Goal: Task Accomplishment & Management: Complete application form

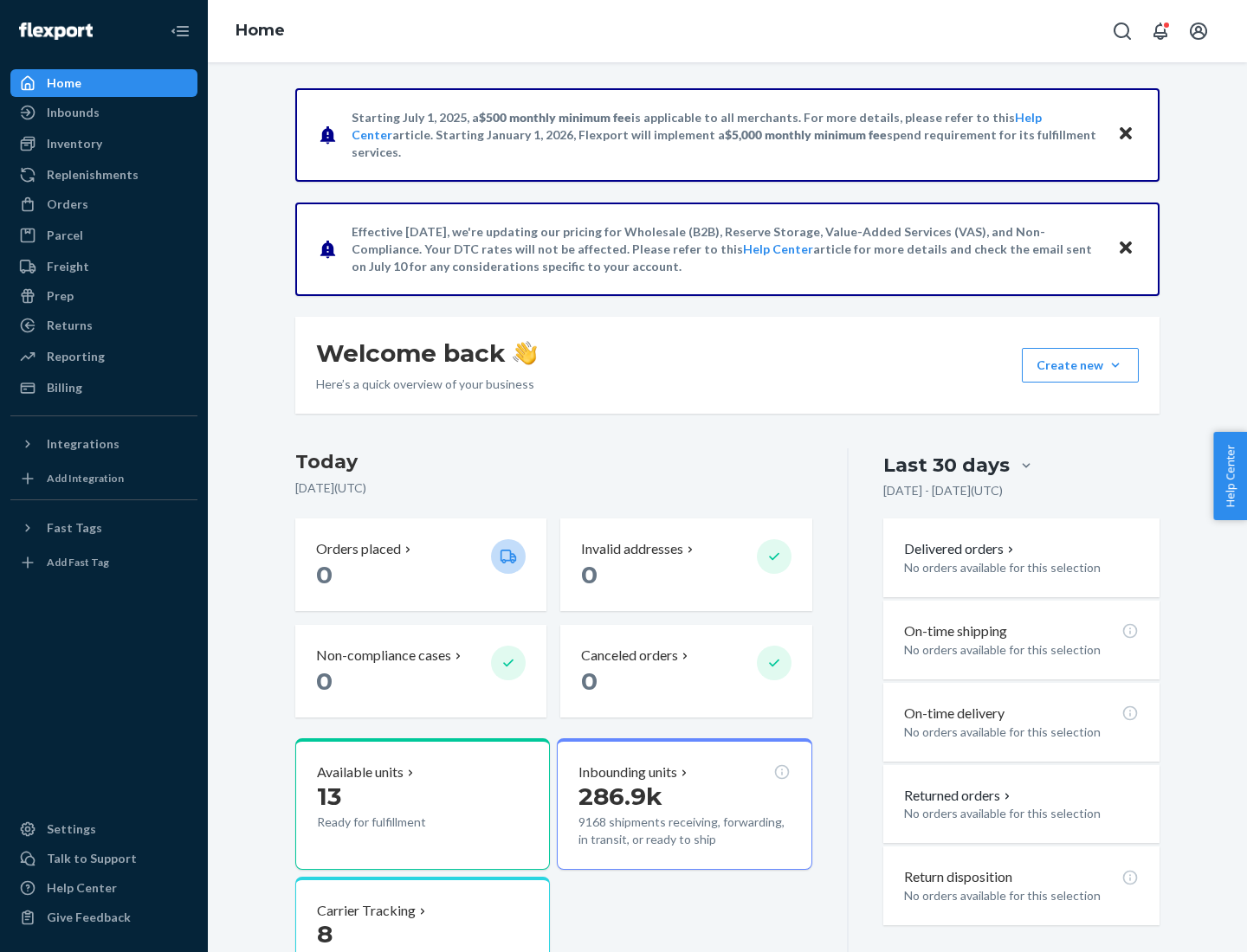
click at [1115, 365] on button "Create new Create new inbound Create new order Create new product" at bounding box center [1079, 365] width 117 height 35
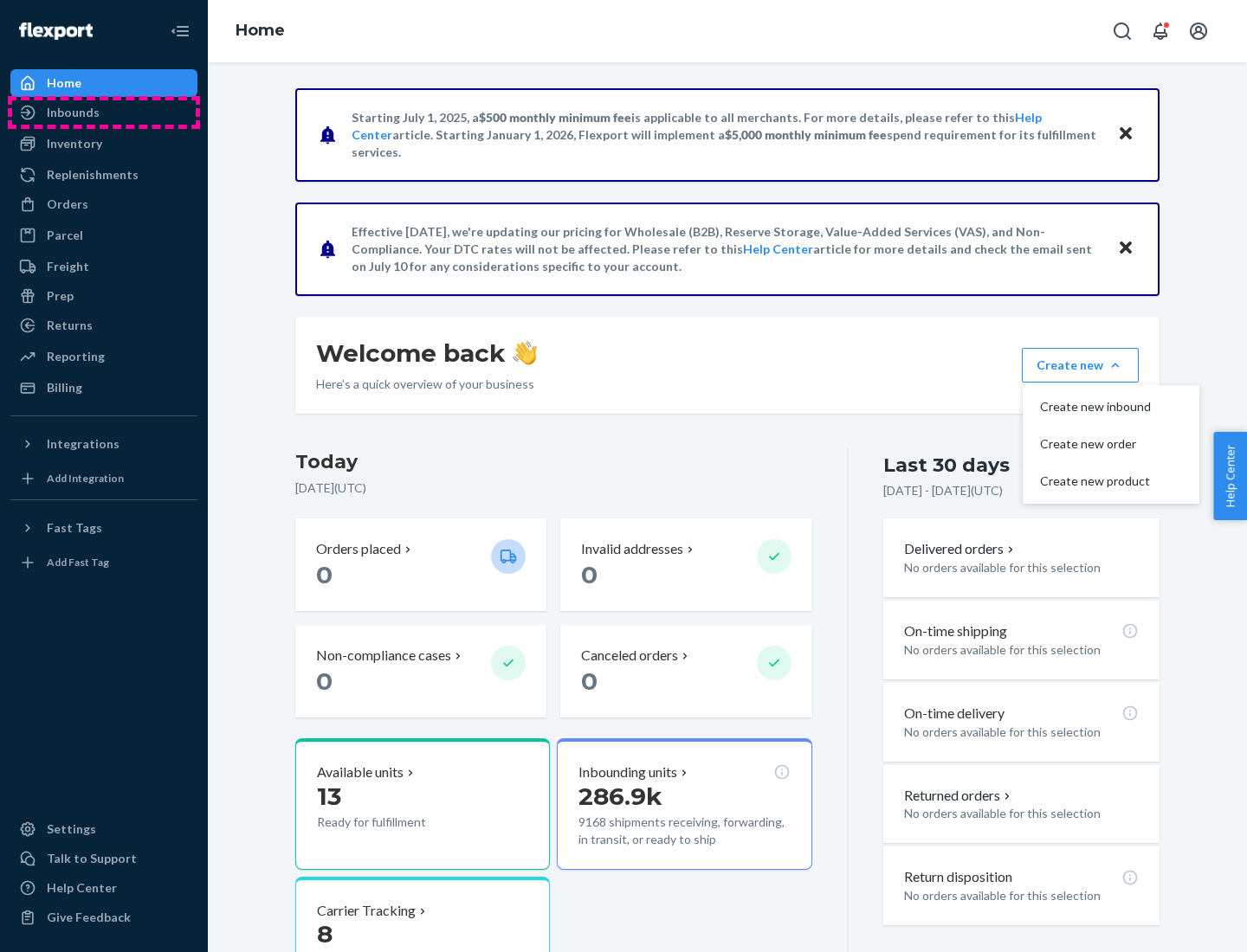
click at [104, 113] on div "Inbounds" at bounding box center [104, 112] width 184 height 24
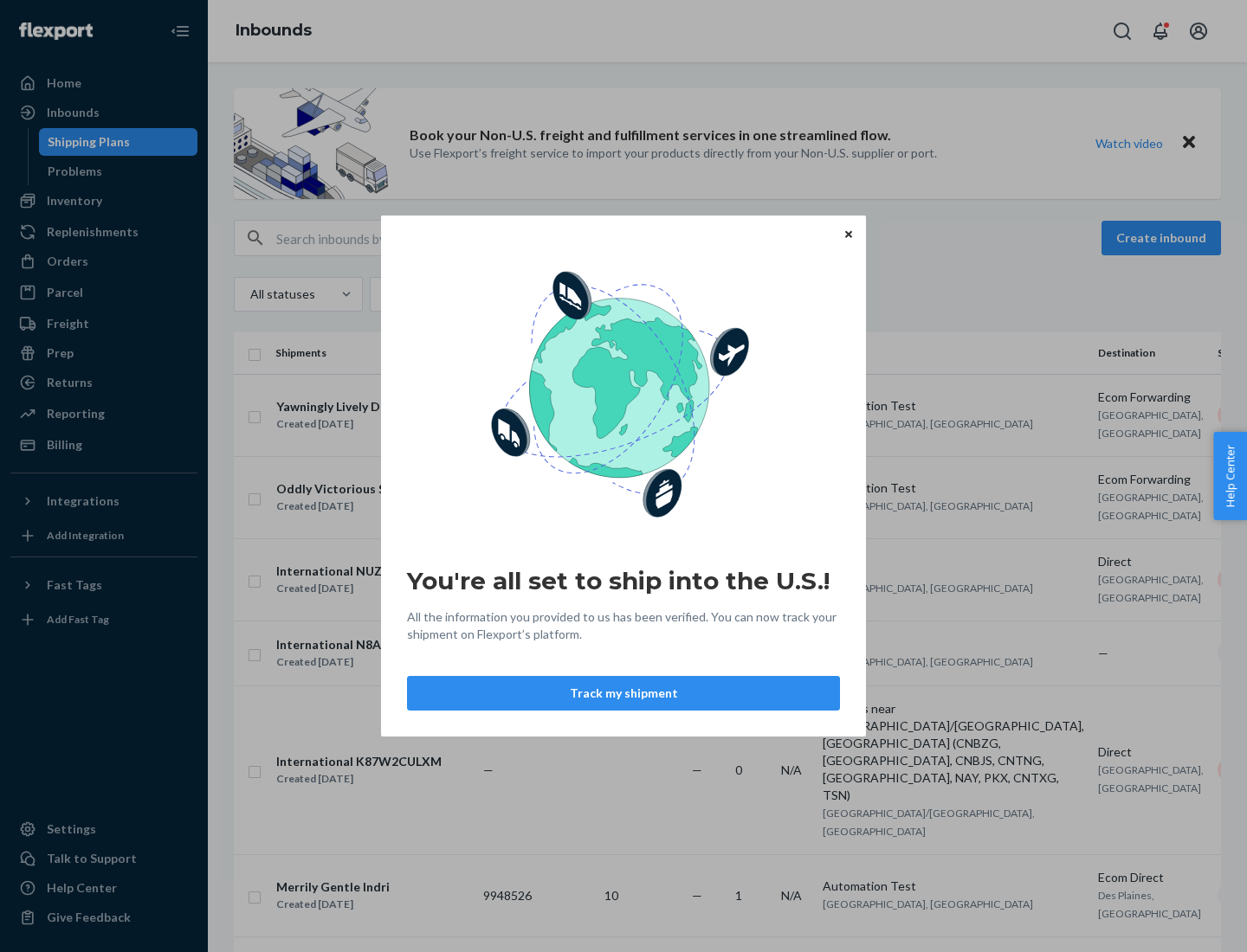
click at [848, 234] on icon "Close" at bounding box center [849, 234] width 7 height 7
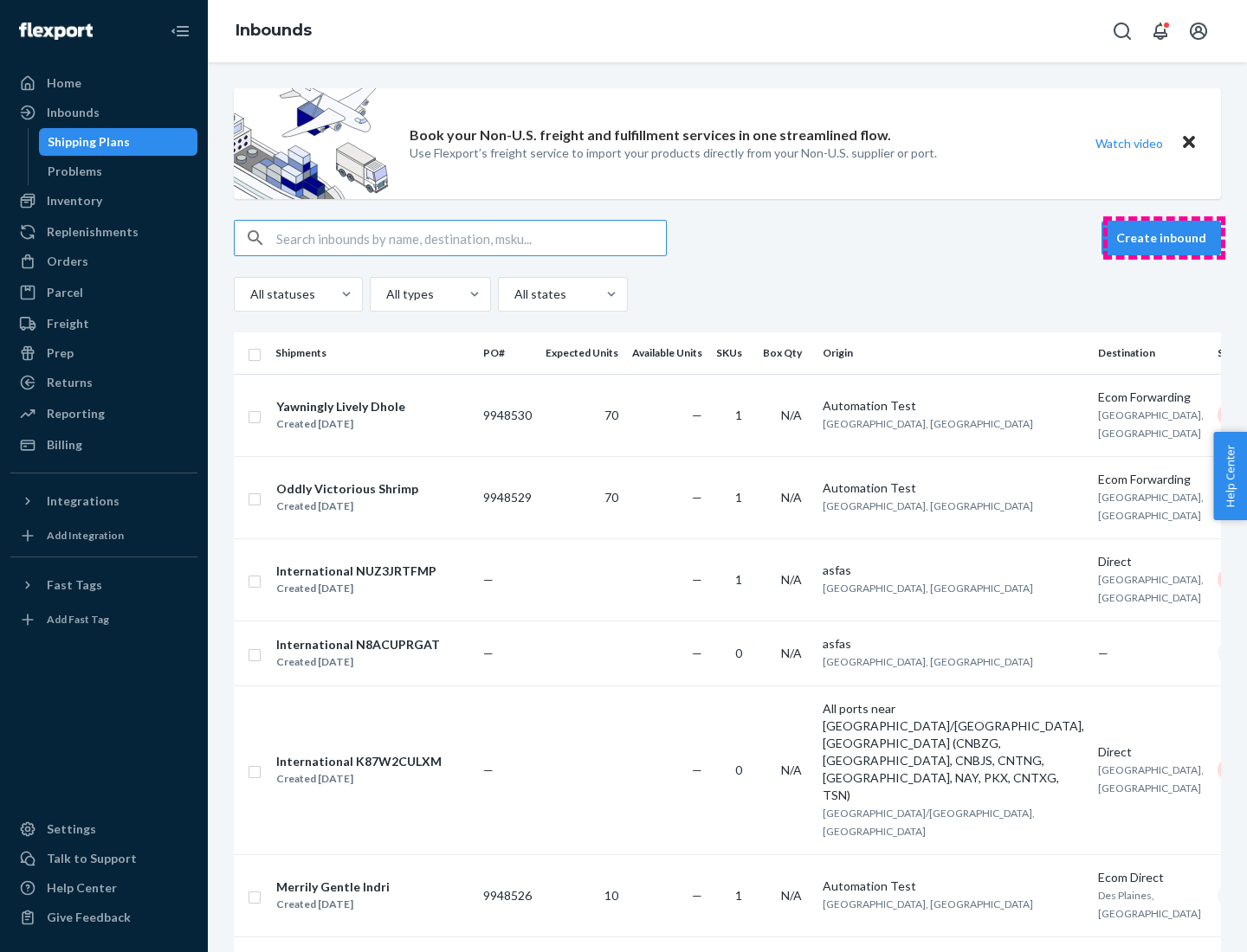
click at [1163, 238] on button "Create inbound" at bounding box center [1161, 238] width 119 height 35
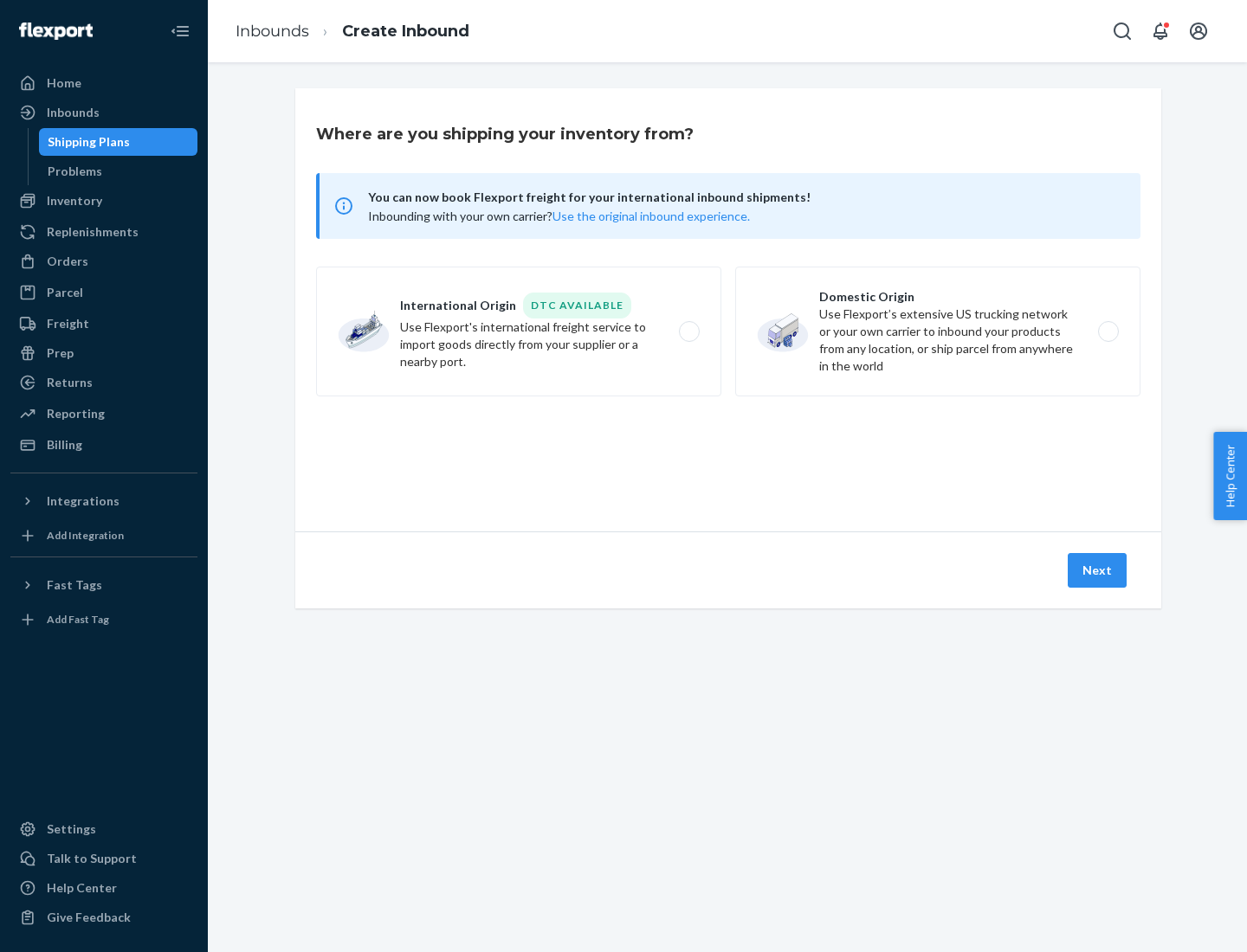
click at [938, 331] on label "Domestic Origin Use Flexport’s extensive US trucking network or your own carrie…" at bounding box center [938, 332] width 406 height 130
click at [1108, 331] on input "Domestic Origin Use Flexport’s extensive US trucking network or your own carrie…" at bounding box center [1113, 332] width 11 height 11
radio input "true"
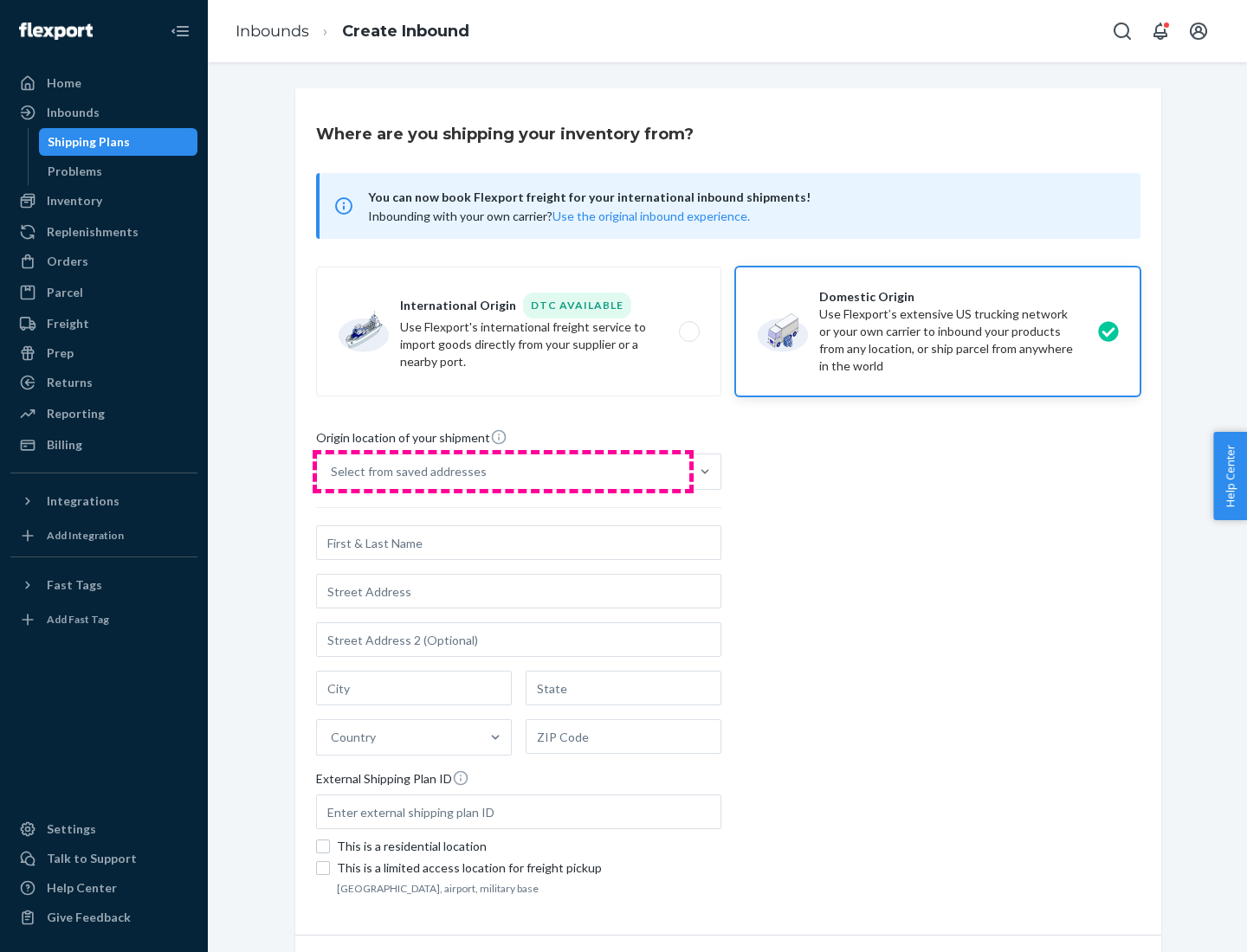
click at [503, 471] on div "Select from saved addresses" at bounding box center [503, 471] width 373 height 35
click at [332, 471] on input "Select from saved addresses" at bounding box center [331, 471] width 2 height 17
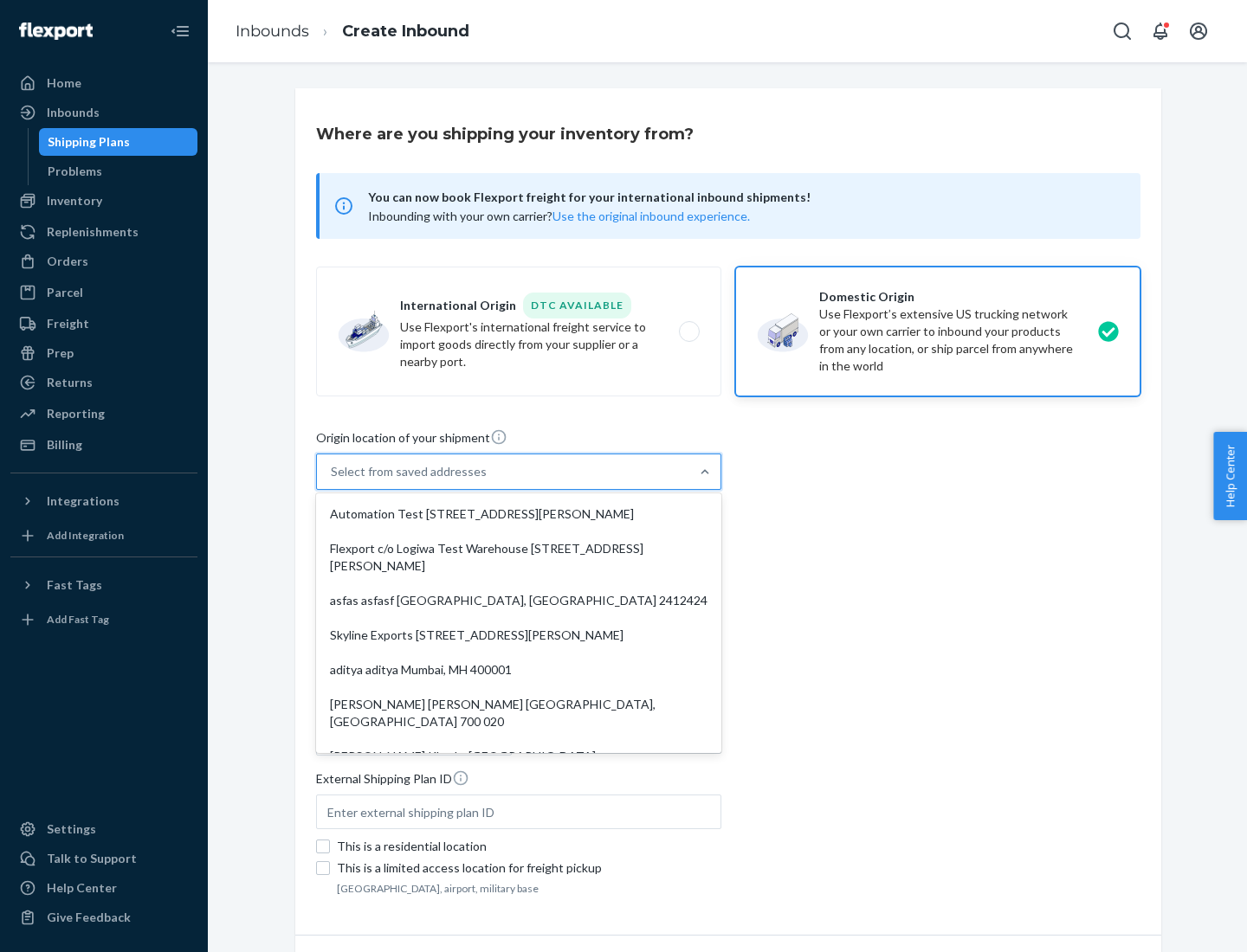
scroll to position [7, 0]
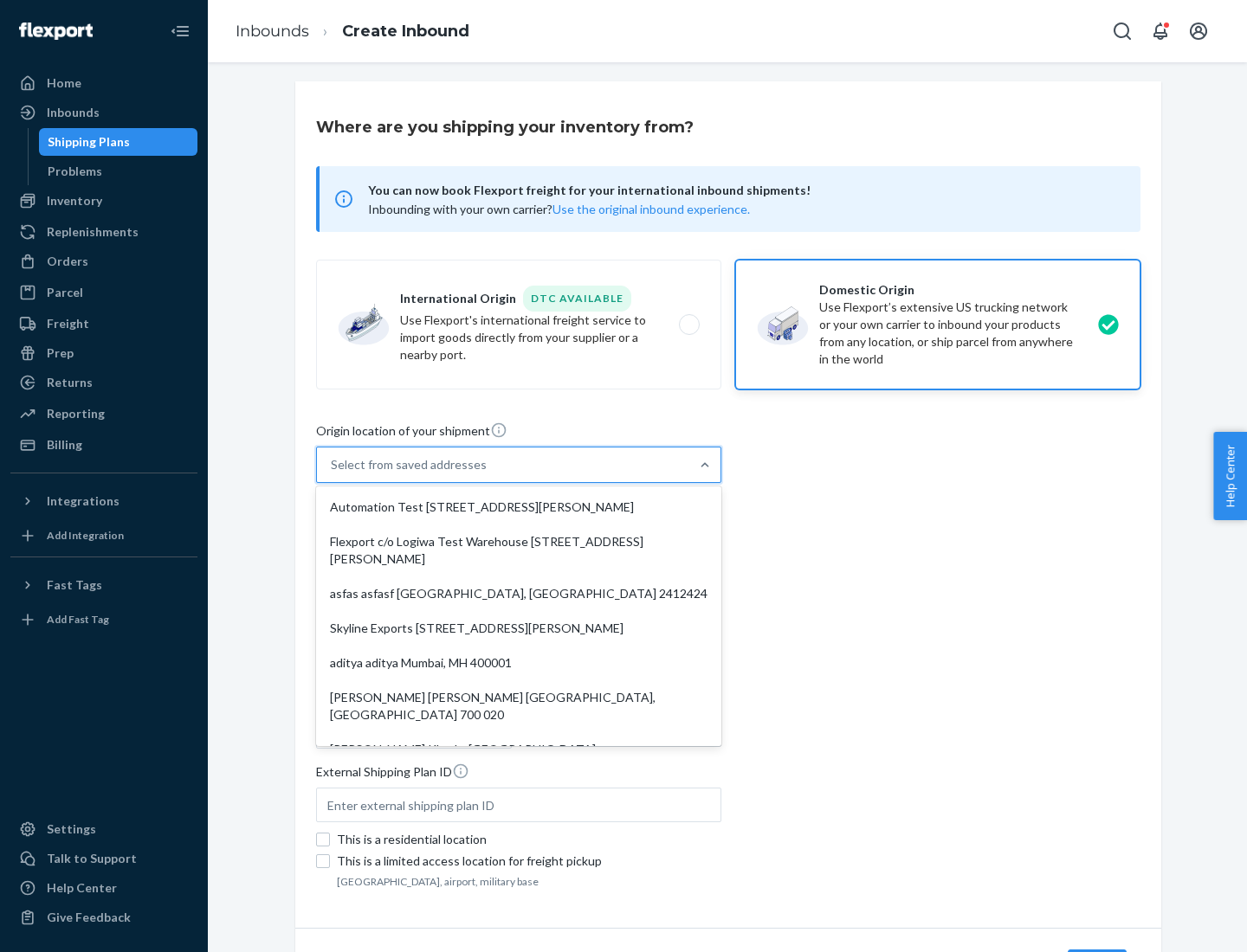
click at [518, 507] on div "Automation Test [STREET_ADDRESS][PERSON_NAME]" at bounding box center [518, 507] width 398 height 35
click at [332, 473] on input "option Automation Test [STREET_ADDRESS][PERSON_NAME]. 9 results available. Use …" at bounding box center [331, 464] width 2 height 17
type input "Automation Test"
type input "9th Floor"
type input "[GEOGRAPHIC_DATA]"
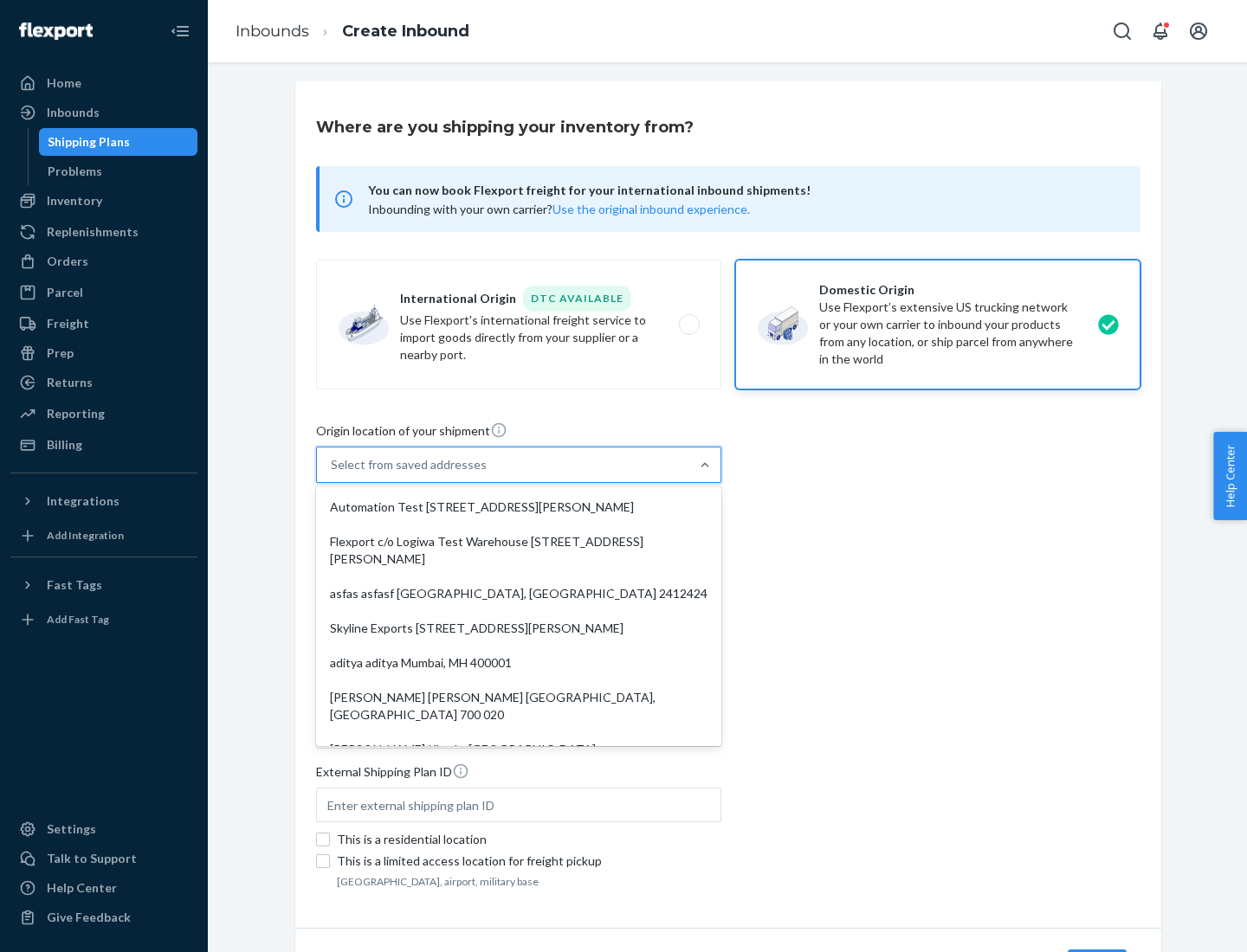
type input "CA"
type input "94104"
type input "[STREET_ADDRESS][PERSON_NAME]"
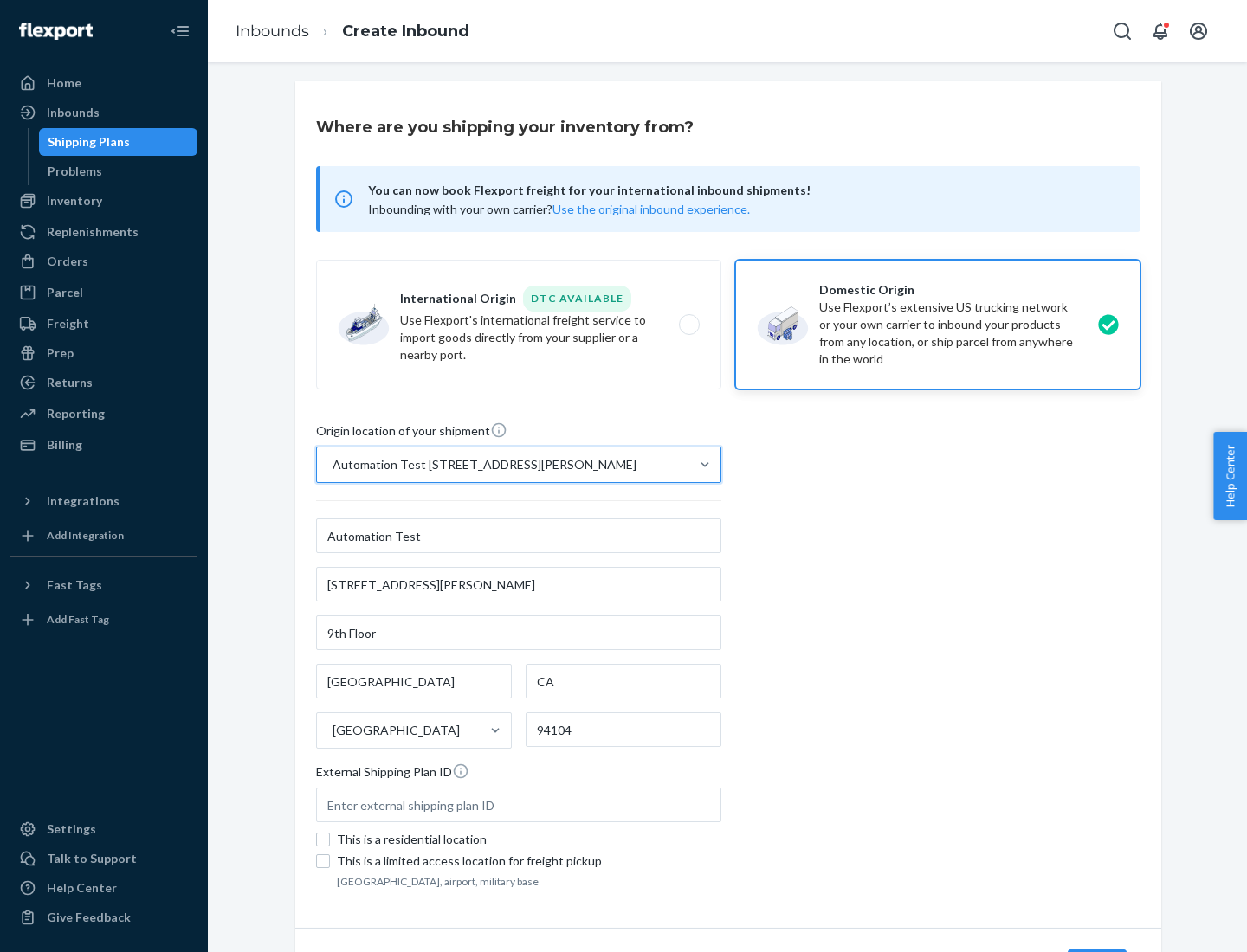
scroll to position [101, 0]
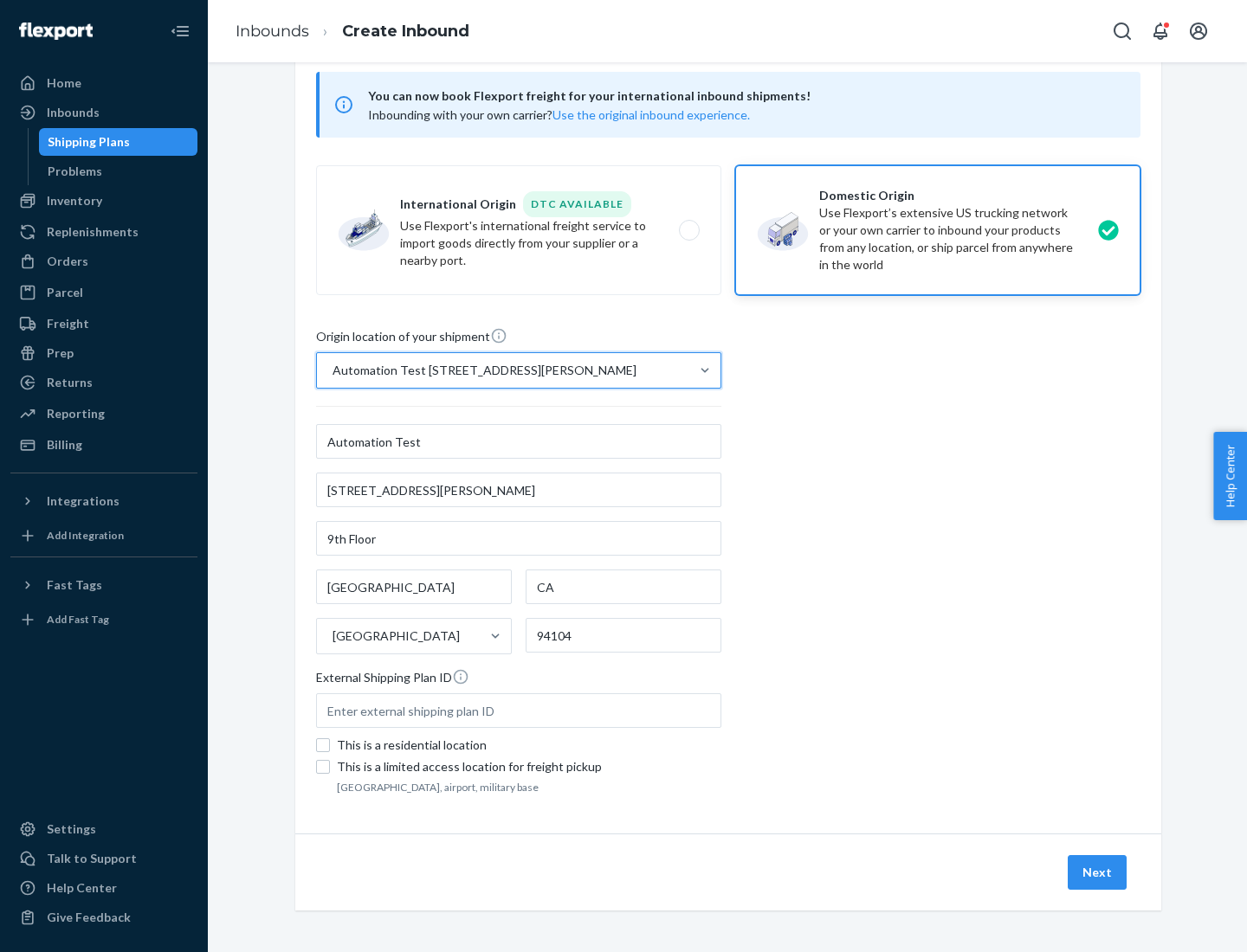
click at [1097, 872] on button "Next" at bounding box center [1097, 872] width 59 height 35
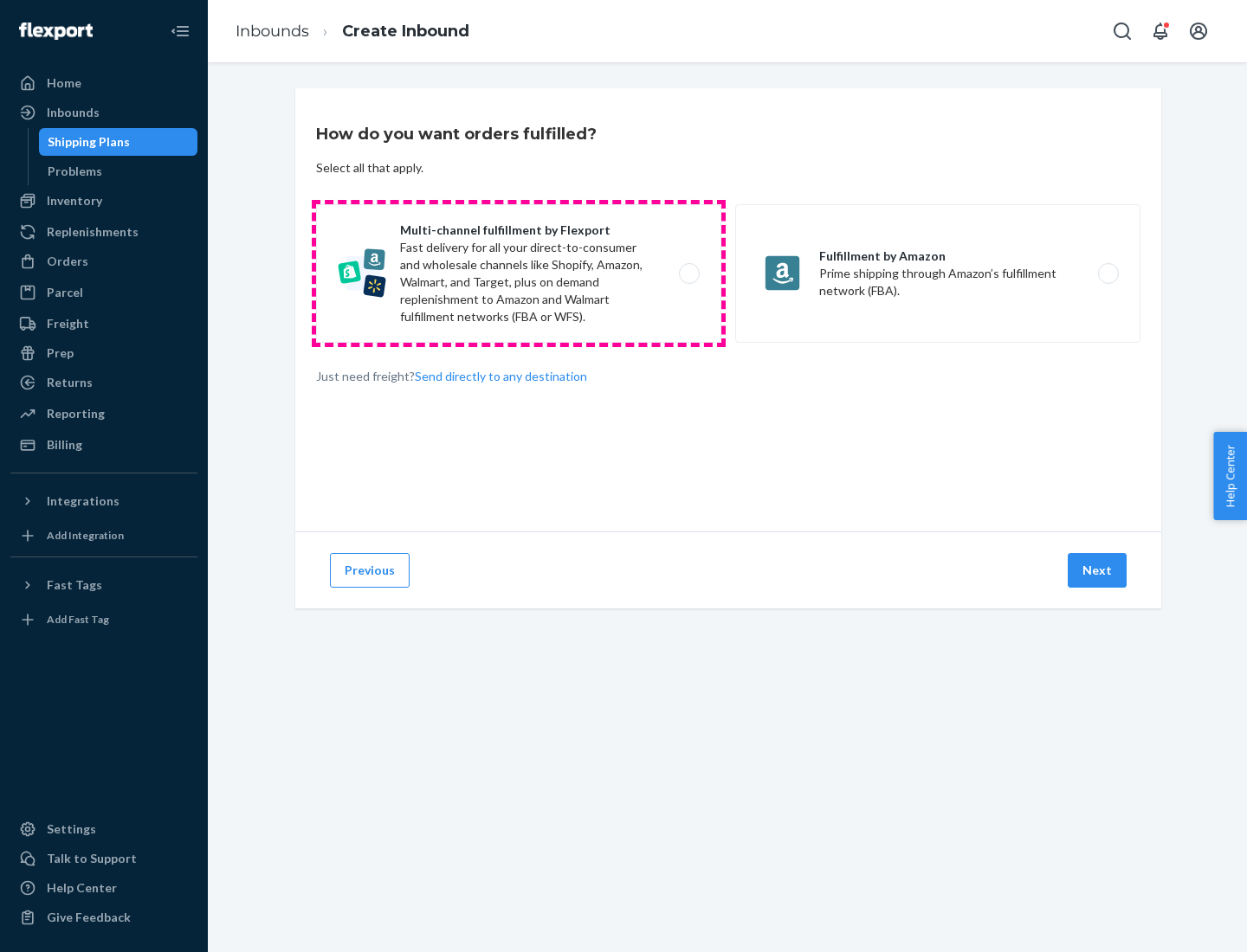
click at [518, 273] on label "Multi-channel fulfillment by Flexport Fast delivery for all your direct-to-cons…" at bounding box center [518, 273] width 406 height 138
click at [688, 273] on input "Multi-channel fulfillment by Flexport Fast delivery for all your direct-to-cons…" at bounding box center [694, 273] width 11 height 11
radio input "true"
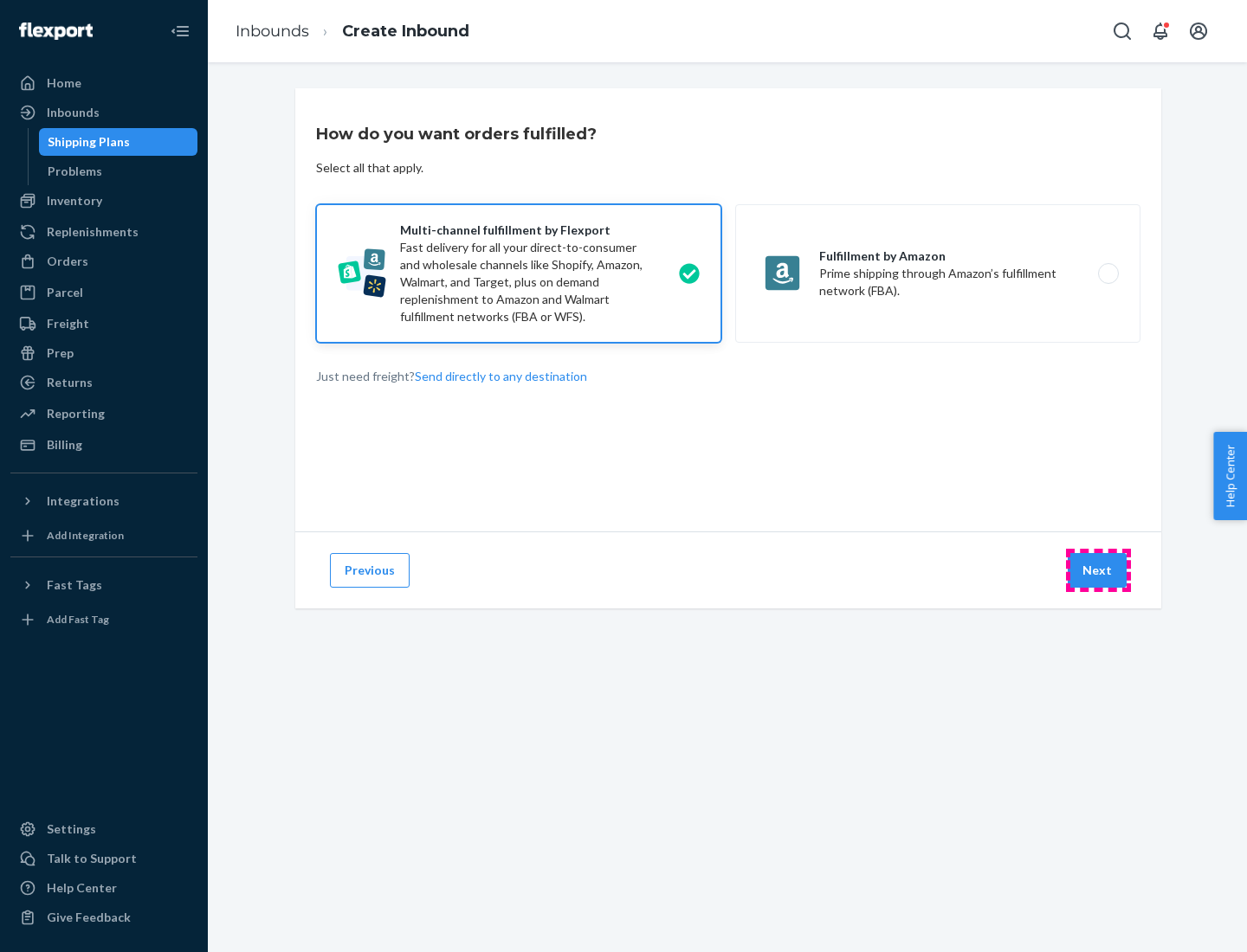
click at [1097, 570] on button "Next" at bounding box center [1097, 570] width 59 height 35
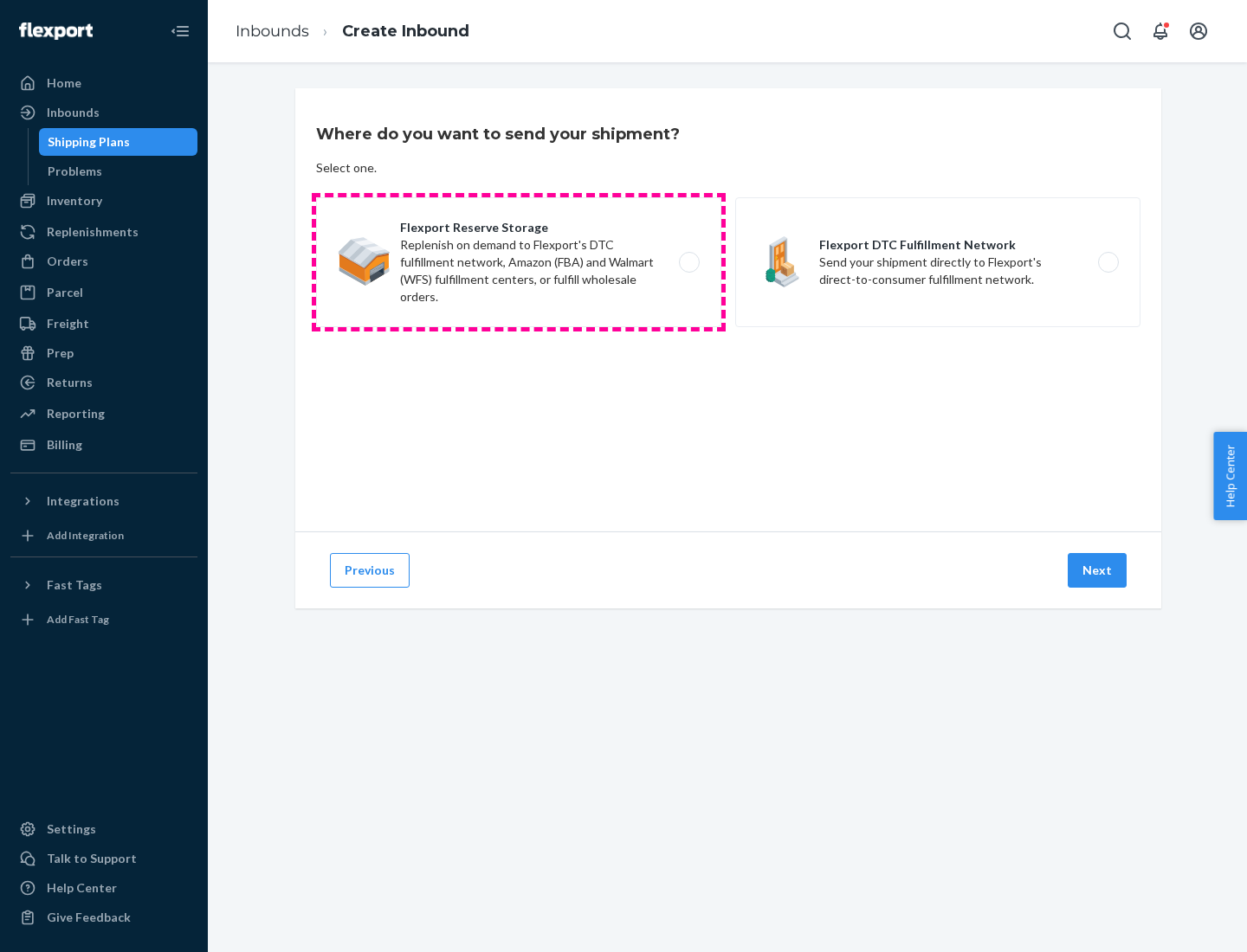
click at [518, 262] on label "Flexport Reserve Storage Replenish on demand to Flexport's DTC fulfillment netw…" at bounding box center [518, 262] width 406 height 130
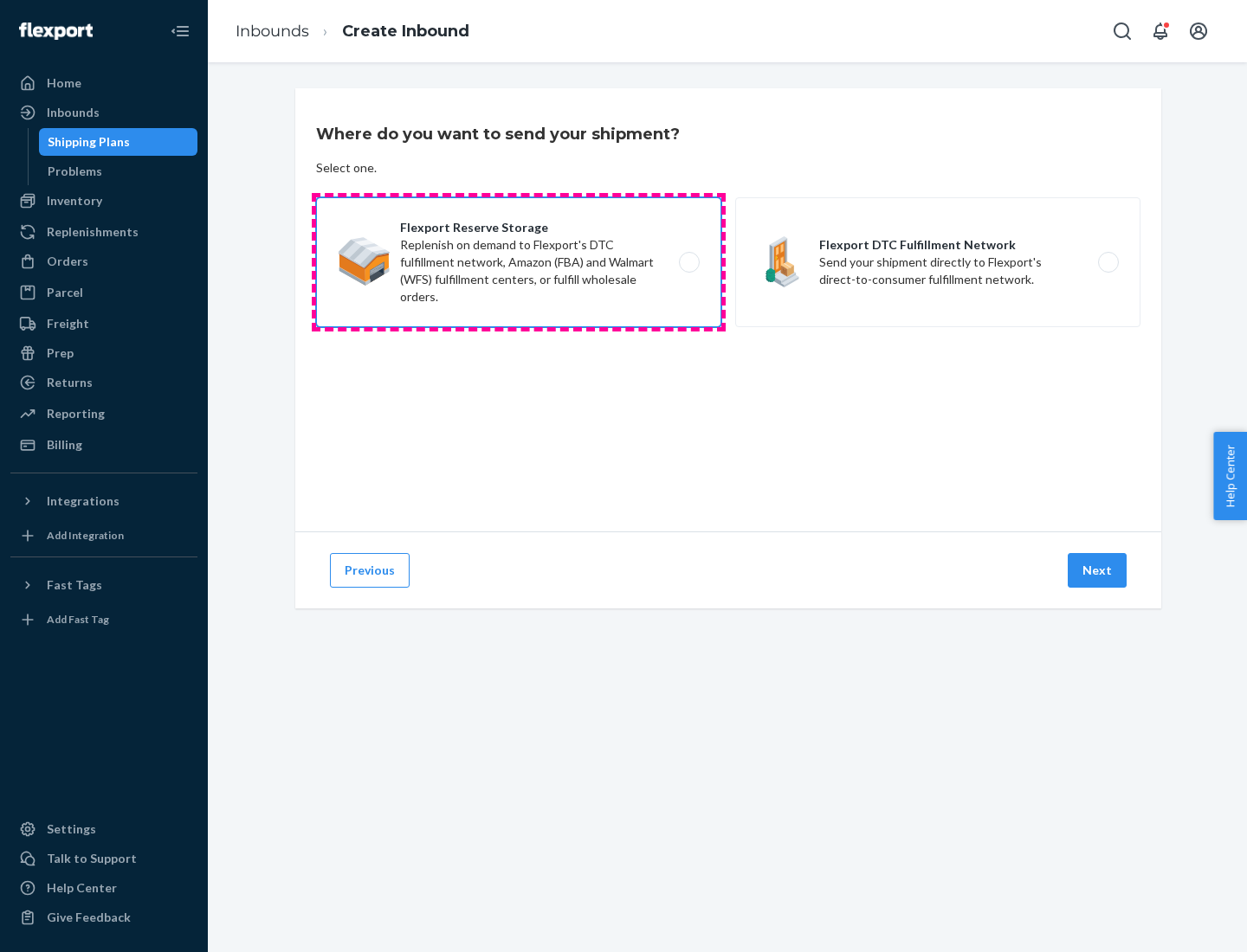
click at [688, 262] on input "Flexport Reserve Storage Replenish on demand to Flexport's DTC fulfillment netw…" at bounding box center [694, 262] width 11 height 11
radio input "true"
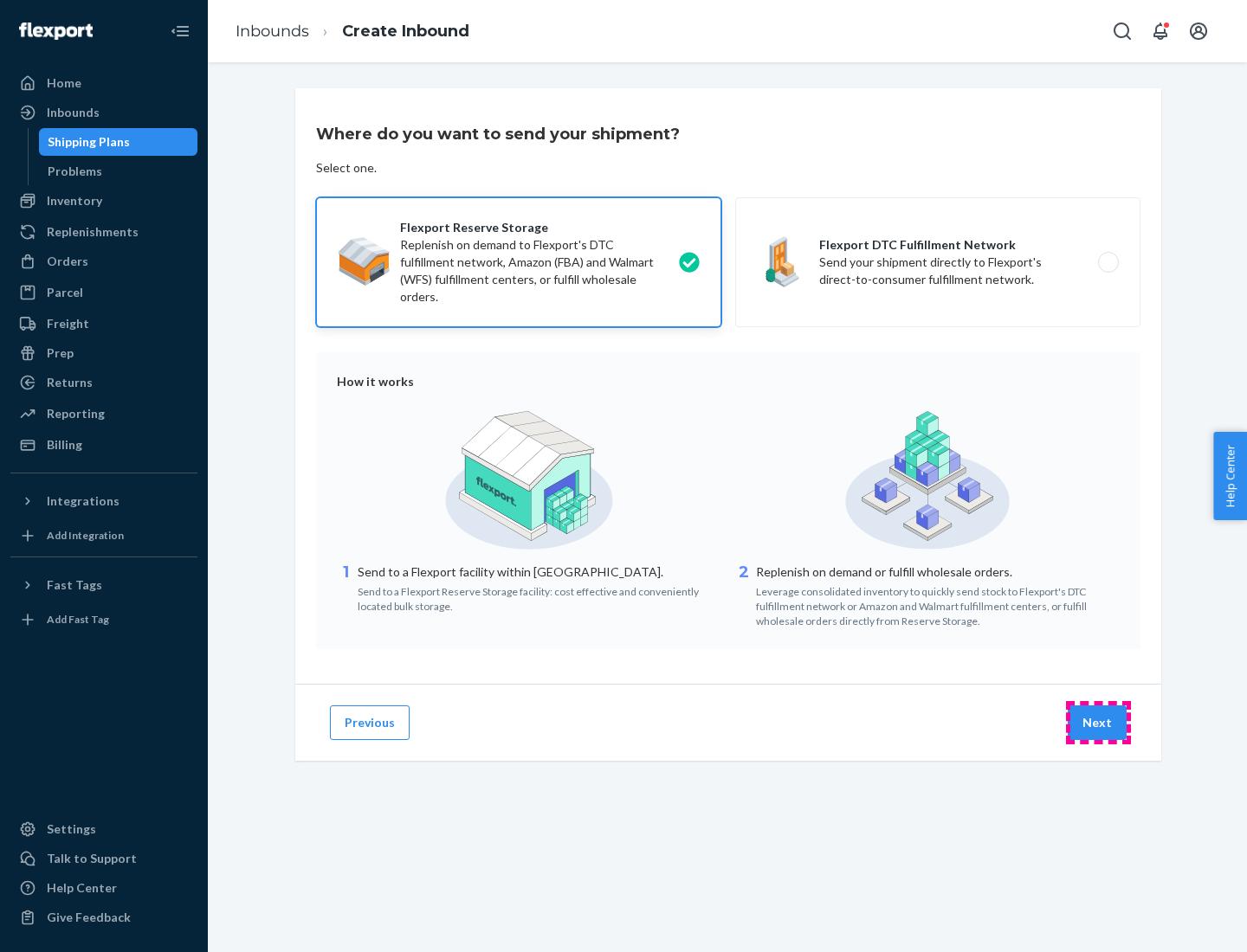
click at [1097, 723] on button "Next" at bounding box center [1097, 723] width 59 height 35
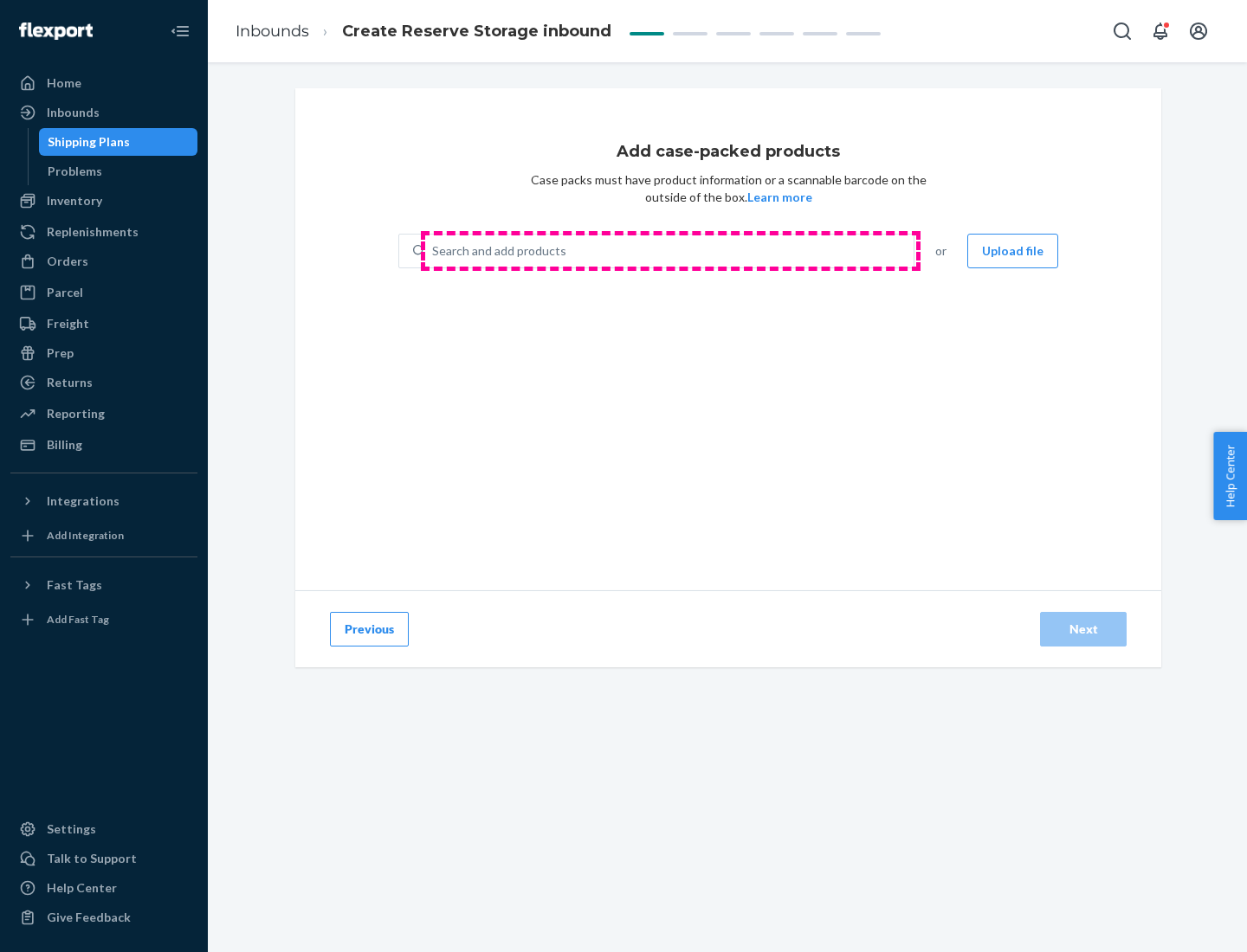
click at [670, 251] on div "Search and add products" at bounding box center [669, 251] width 488 height 31
click at [434, 251] on input "Search and add products" at bounding box center [433, 250] width 2 height 17
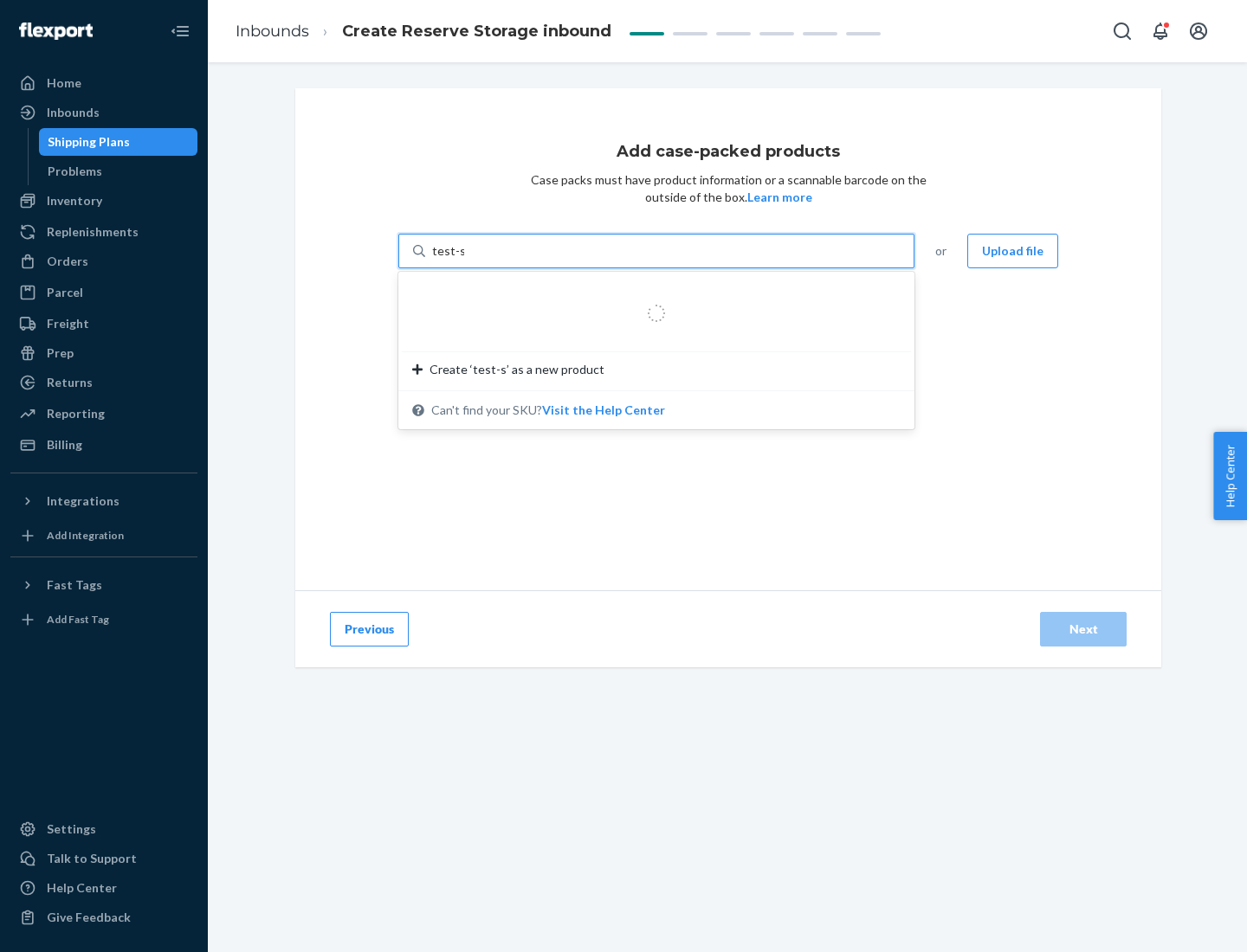
type input "test-syn"
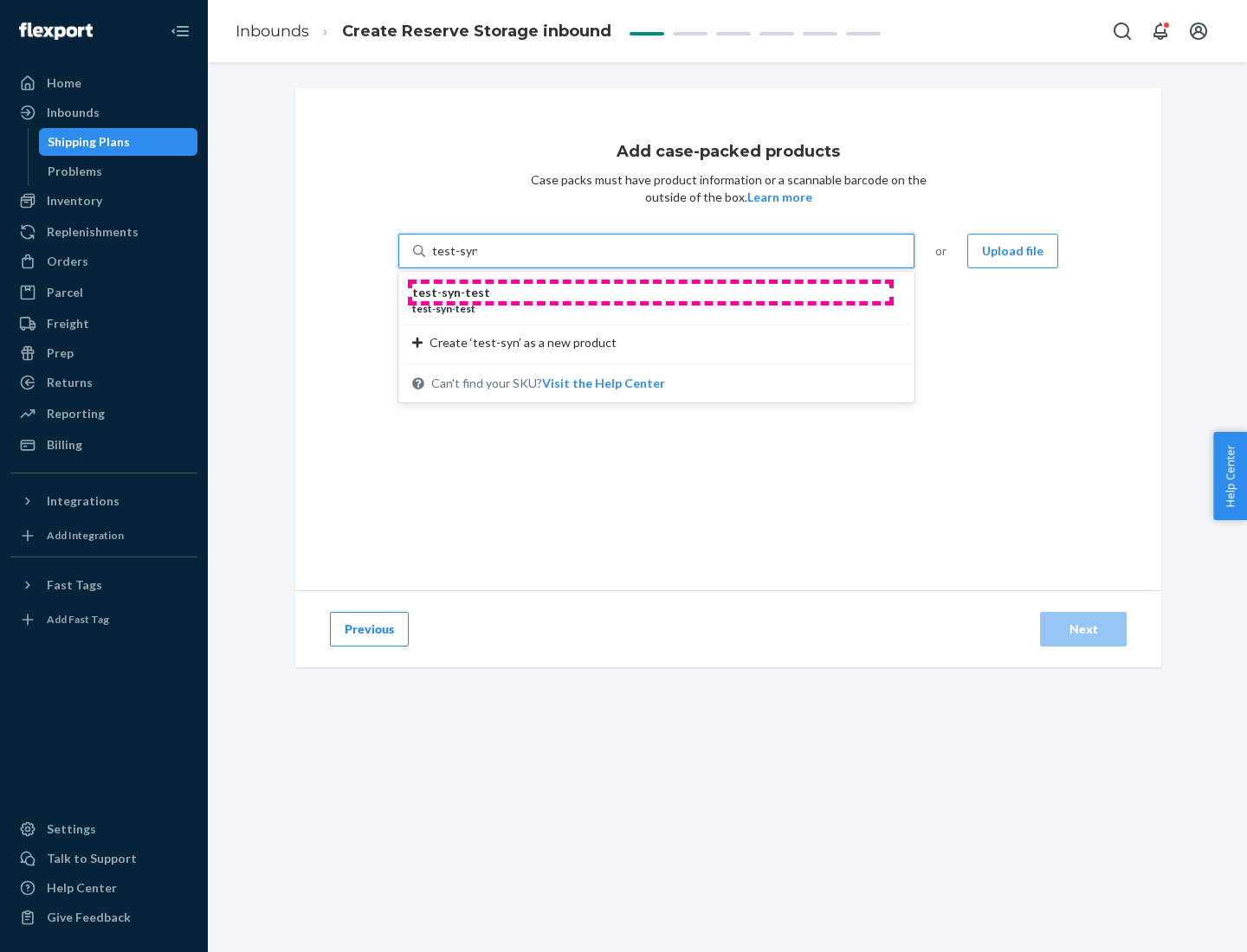
click at [651, 293] on div "test - syn - test" at bounding box center [649, 292] width 474 height 17
click at [477, 260] on input "test-syn" at bounding box center [454, 250] width 45 height 17
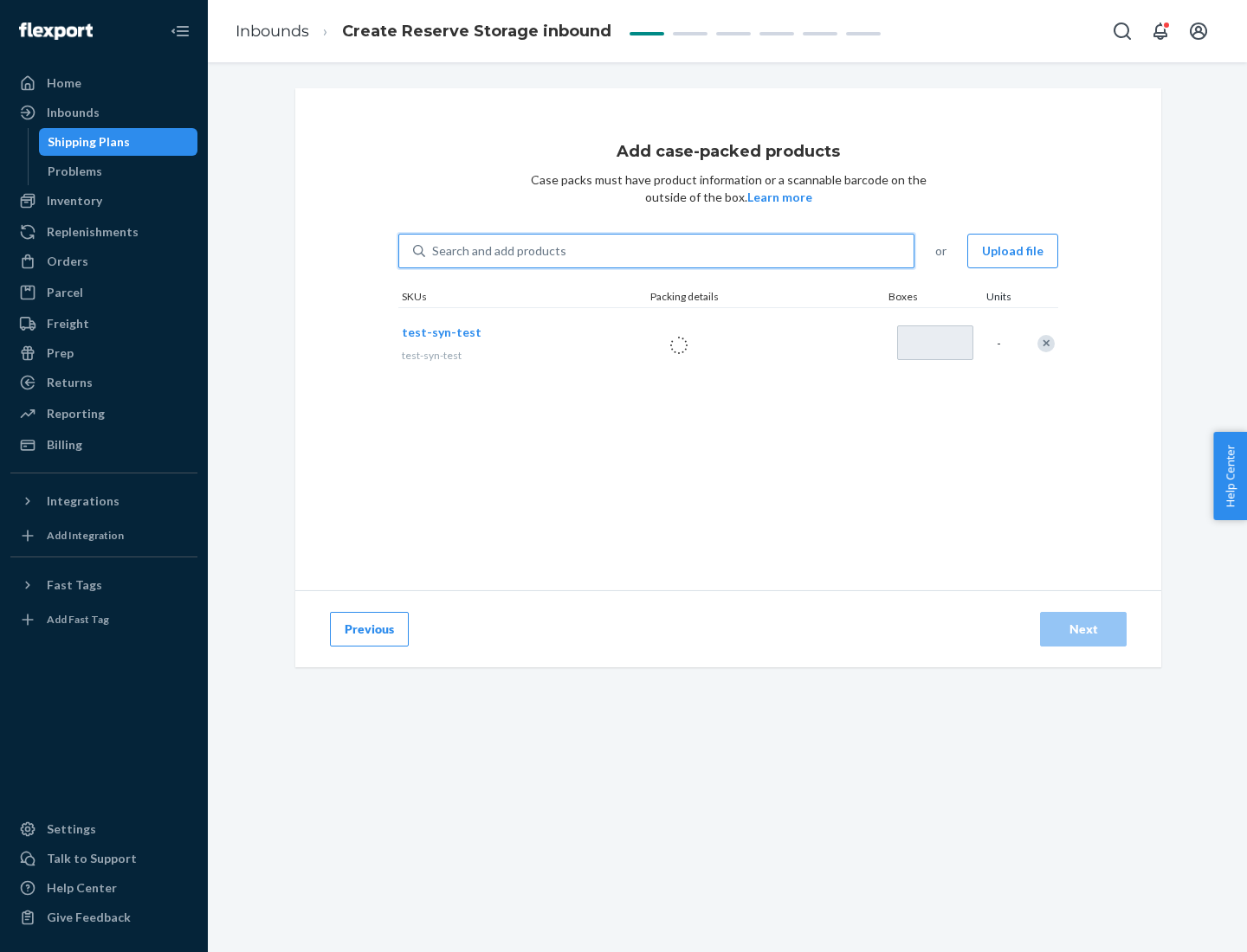
type input "1"
click at [1083, 629] on div "Next" at bounding box center [1083, 629] width 57 height 17
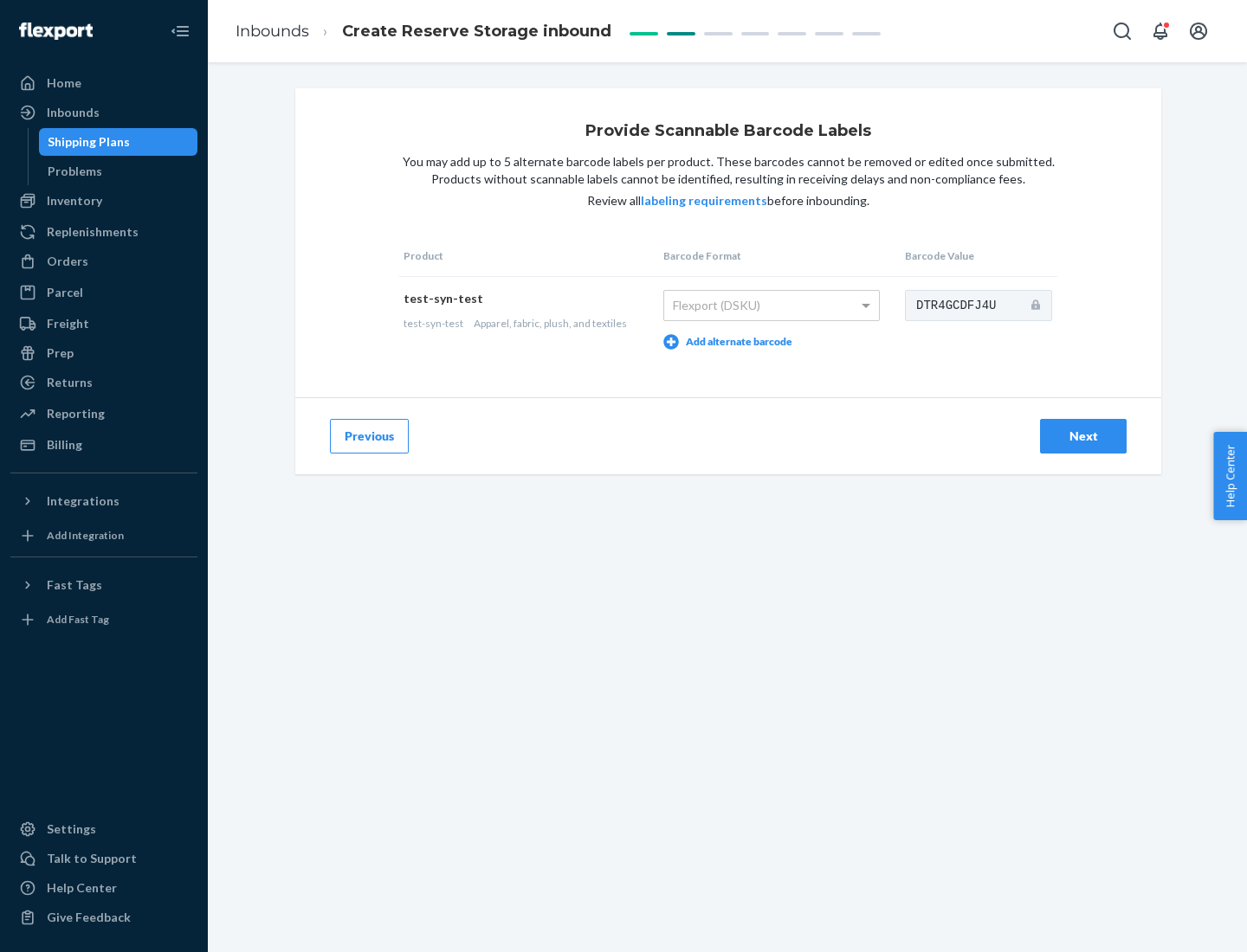
click at [1083, 436] on div "Next" at bounding box center [1083, 436] width 57 height 17
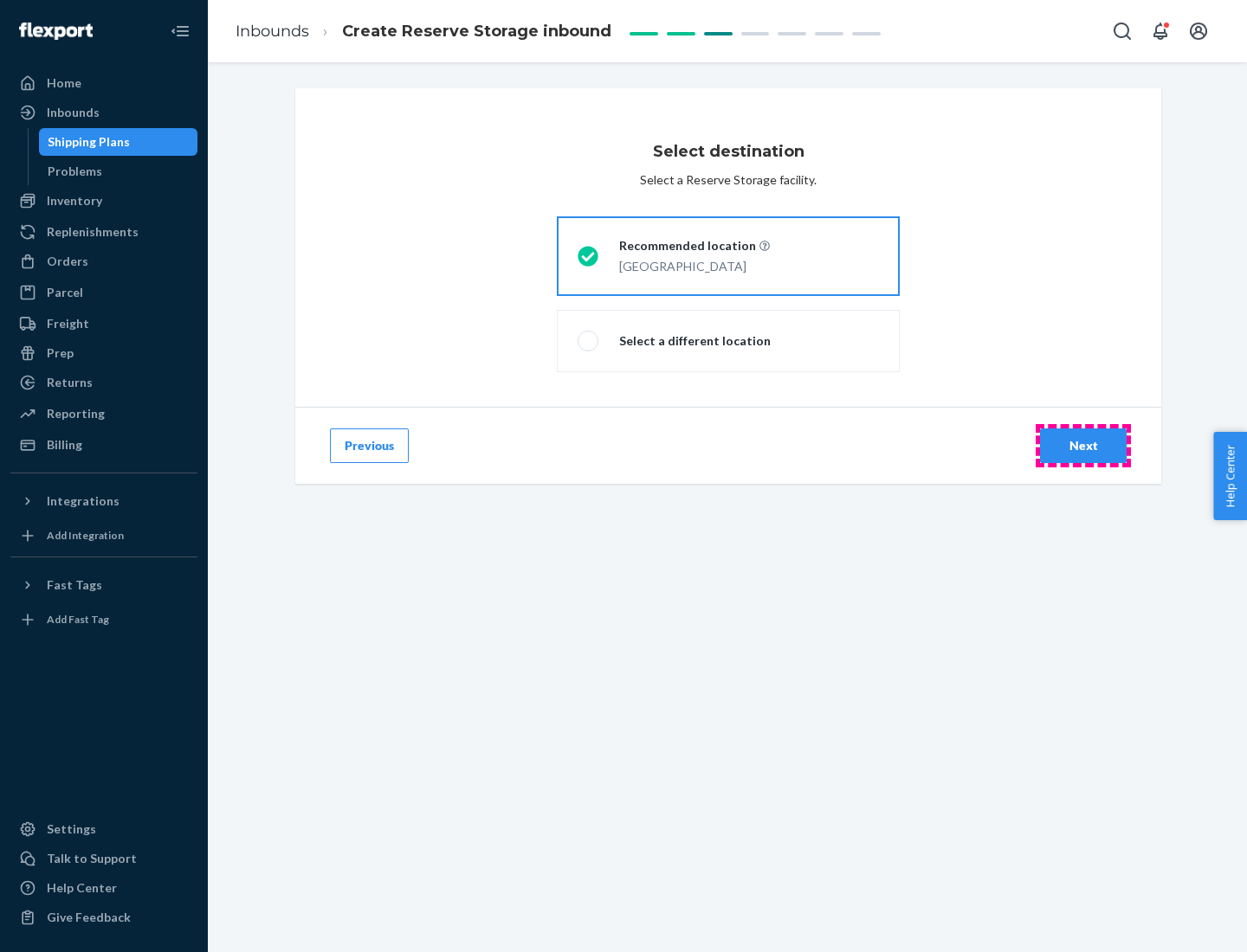
click at [1083, 446] on div "Next" at bounding box center [1083, 445] width 57 height 17
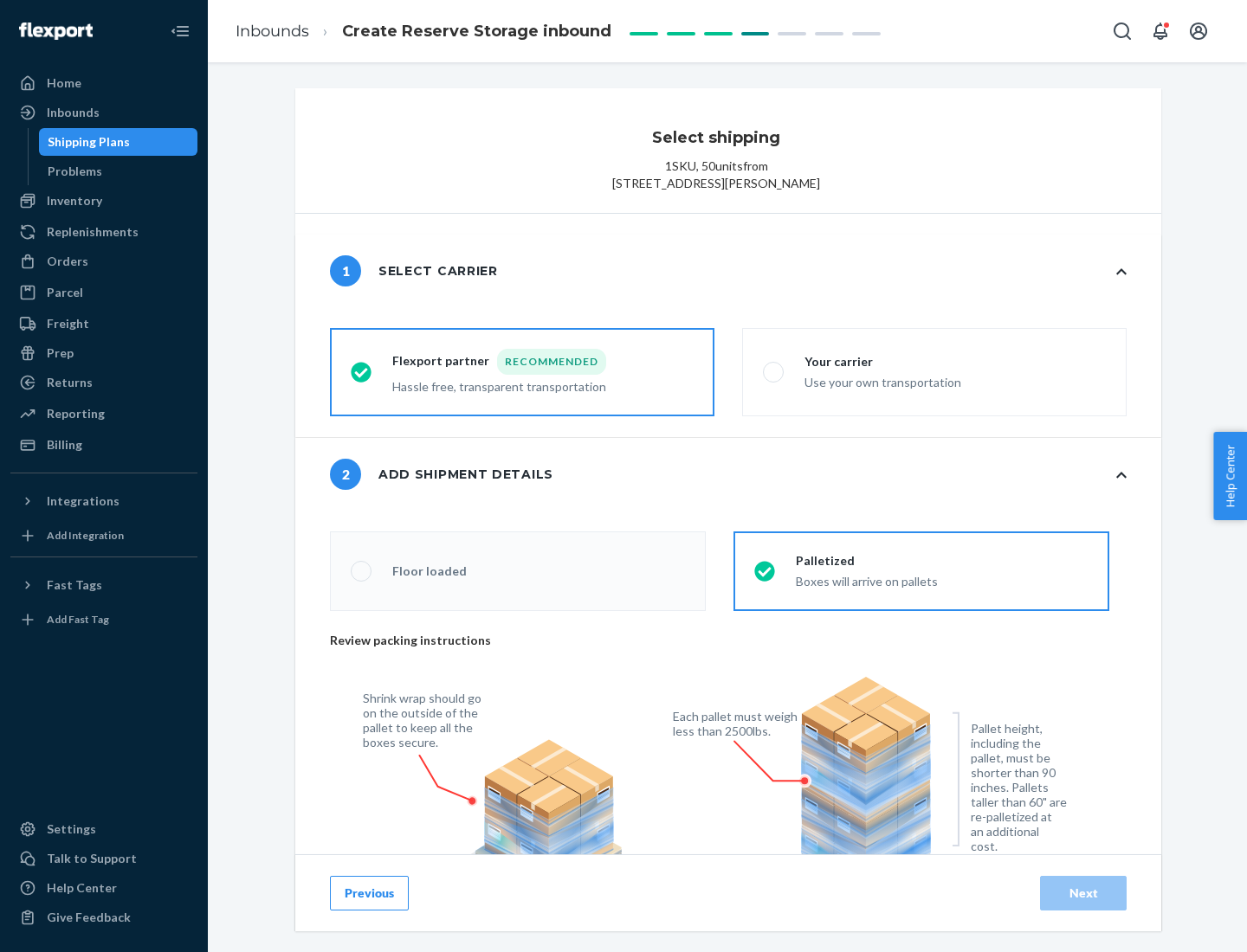
radio input "false"
type input "1"
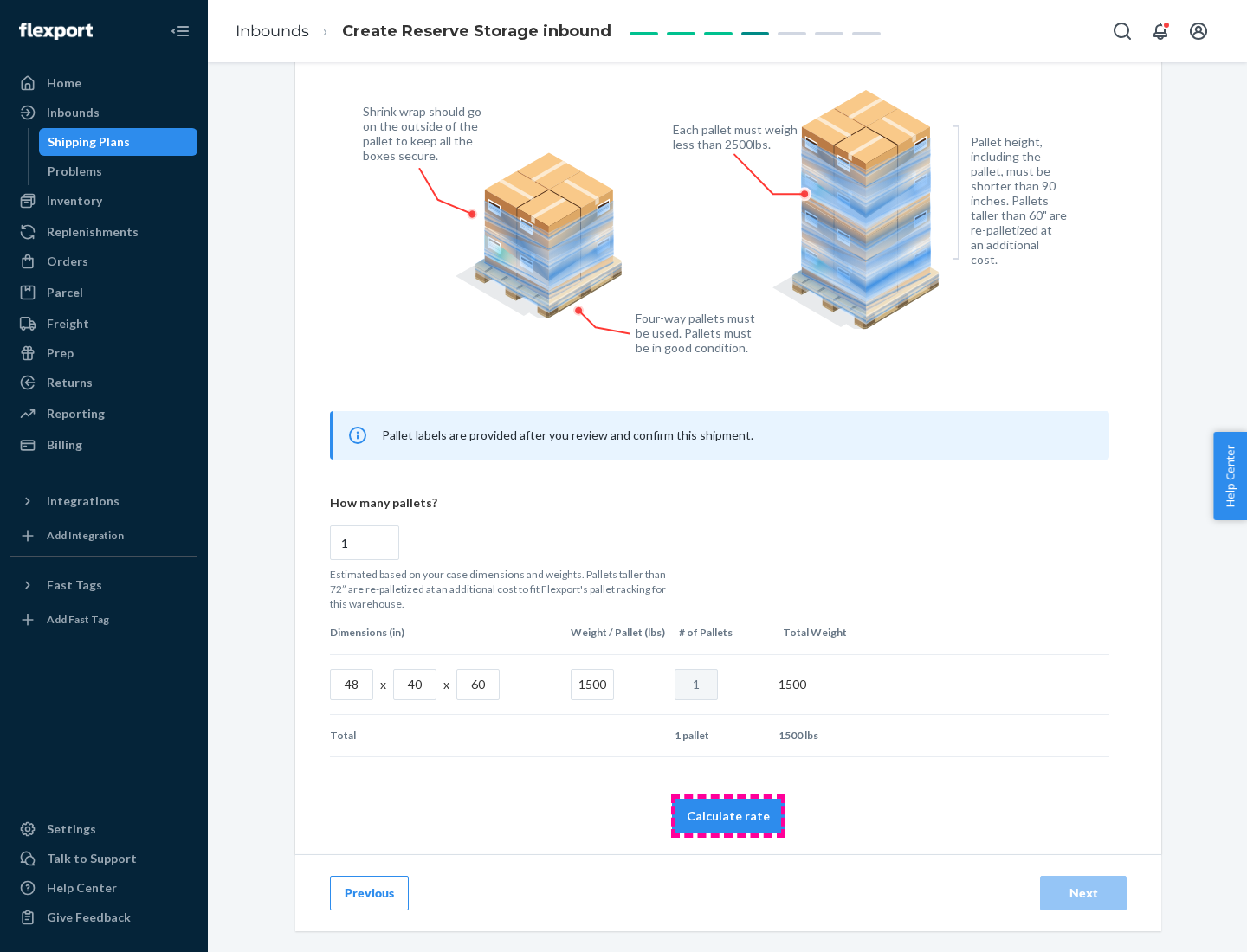
click at [729, 815] on button "Calculate rate" at bounding box center [728, 816] width 113 height 35
radio input "false"
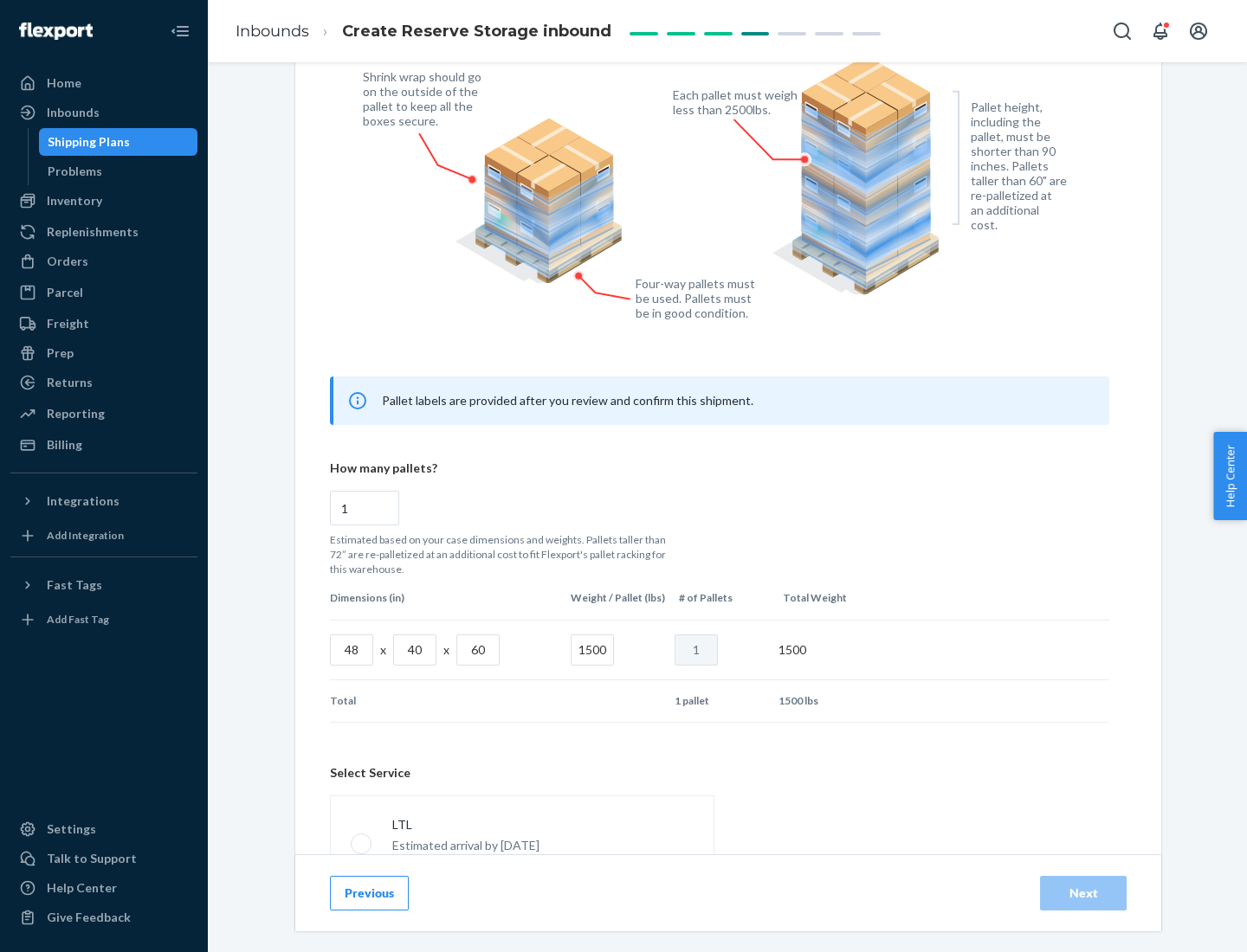
scroll to position [765, 0]
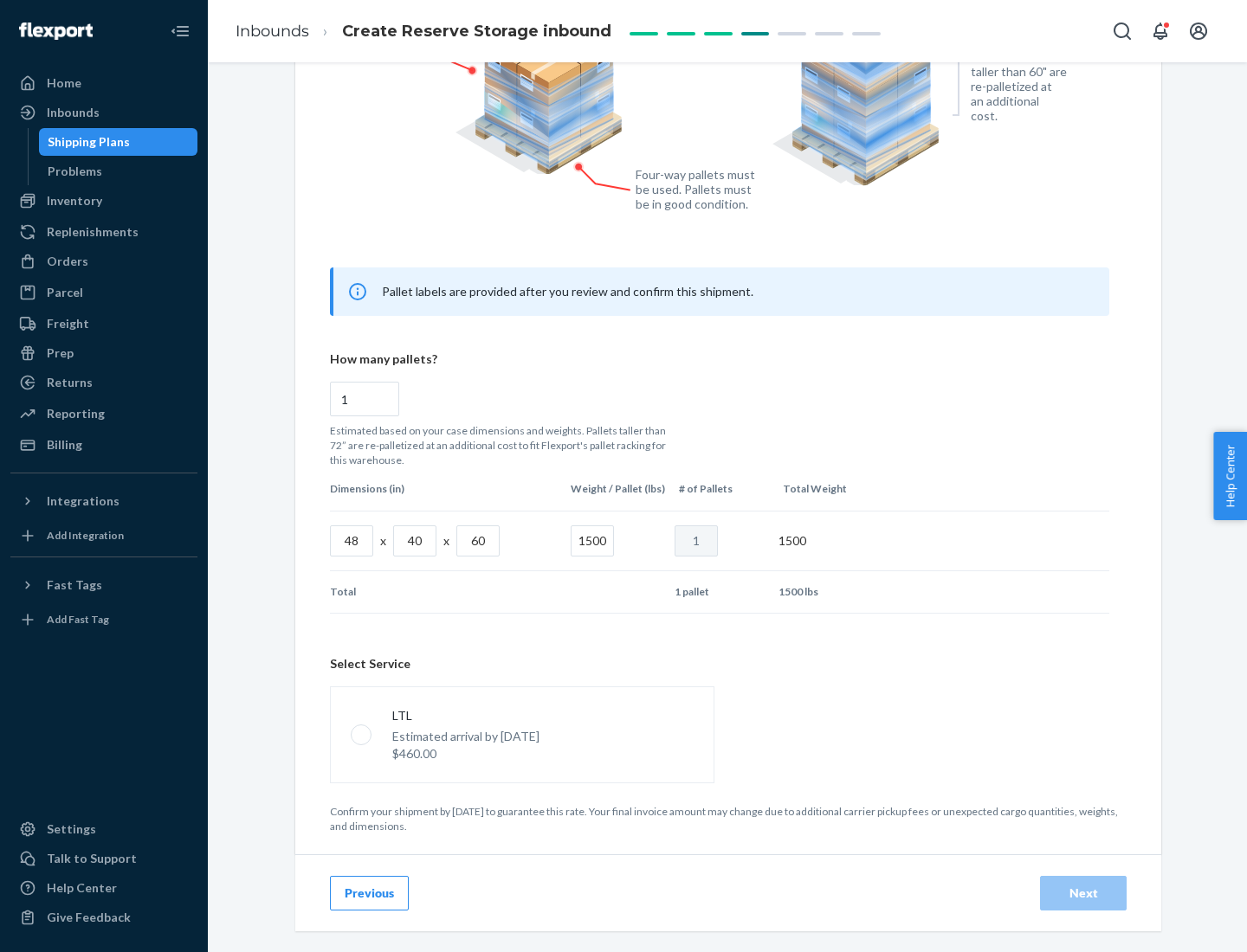
click at [521, 734] on p "Estimated arrival by [DATE]" at bounding box center [465, 736] width 147 height 17
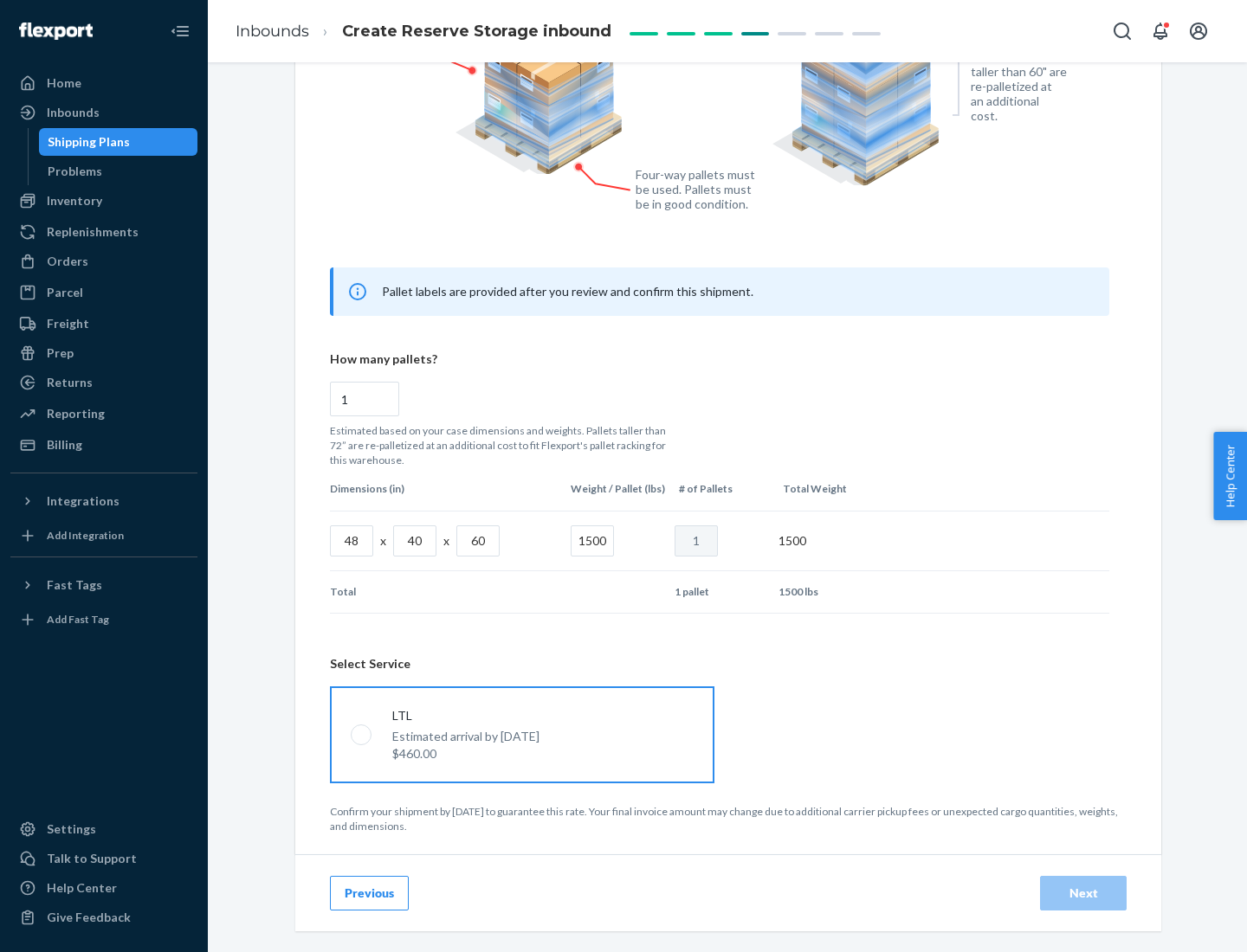
click at [362, 734] on input "LTL Estimated arrival by [DATE] $460.00" at bounding box center [356, 734] width 11 height 11
radio input "true"
radio input "false"
click at [1083, 892] on div "Next" at bounding box center [1083, 892] width 57 height 17
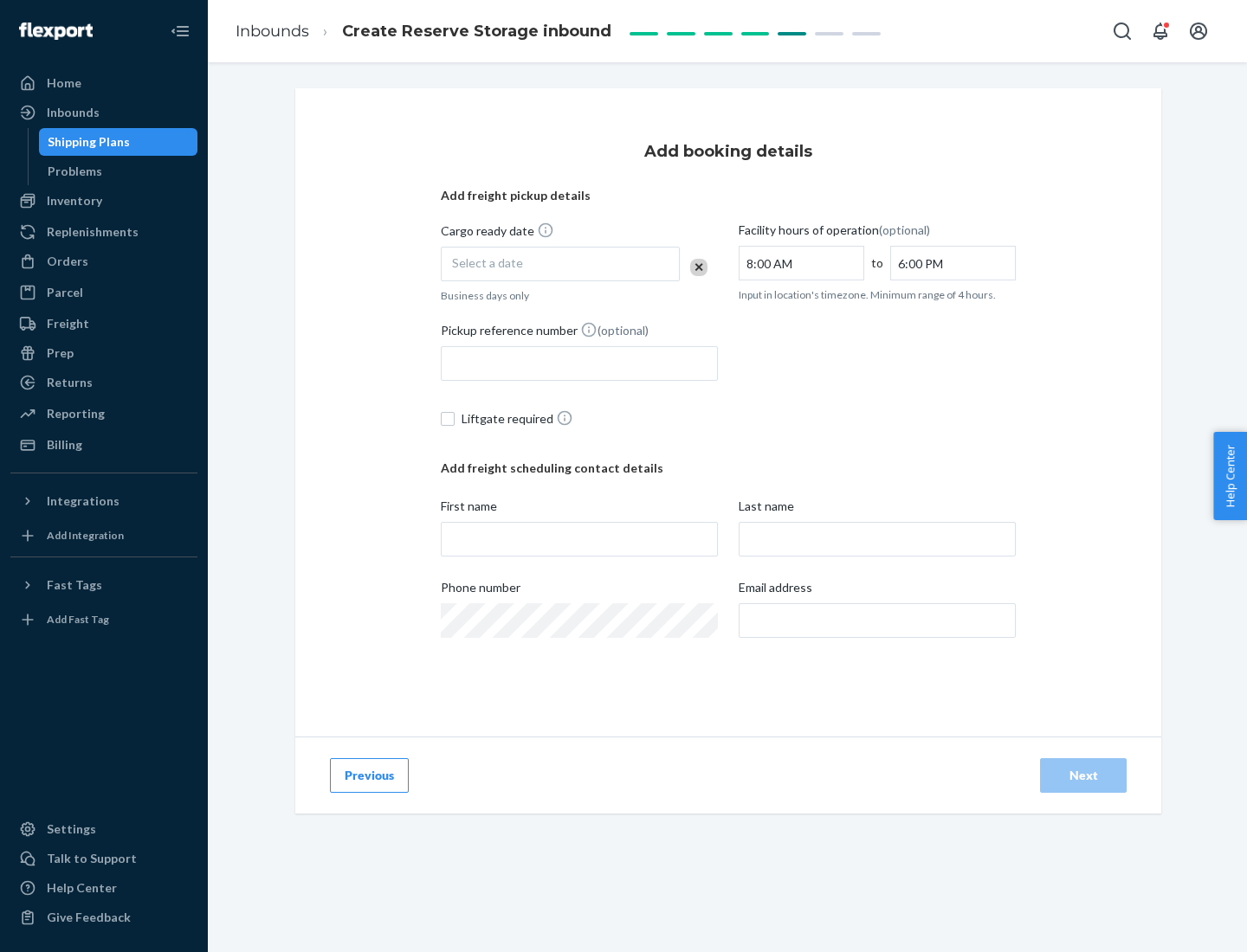
click at [560, 264] on div "Select a date" at bounding box center [560, 264] width 239 height 35
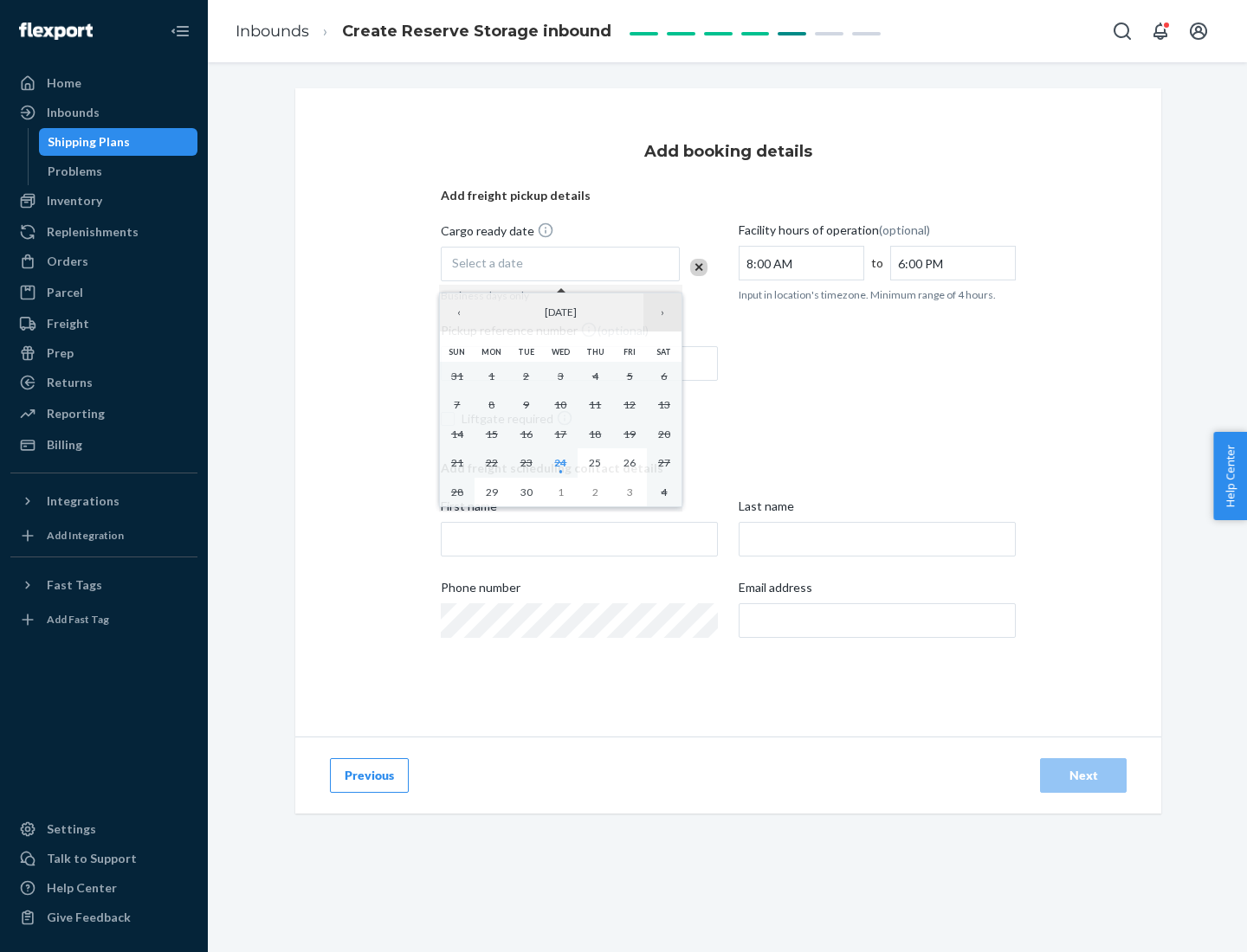
click at [662, 313] on button "›" at bounding box center [662, 313] width 39 height 39
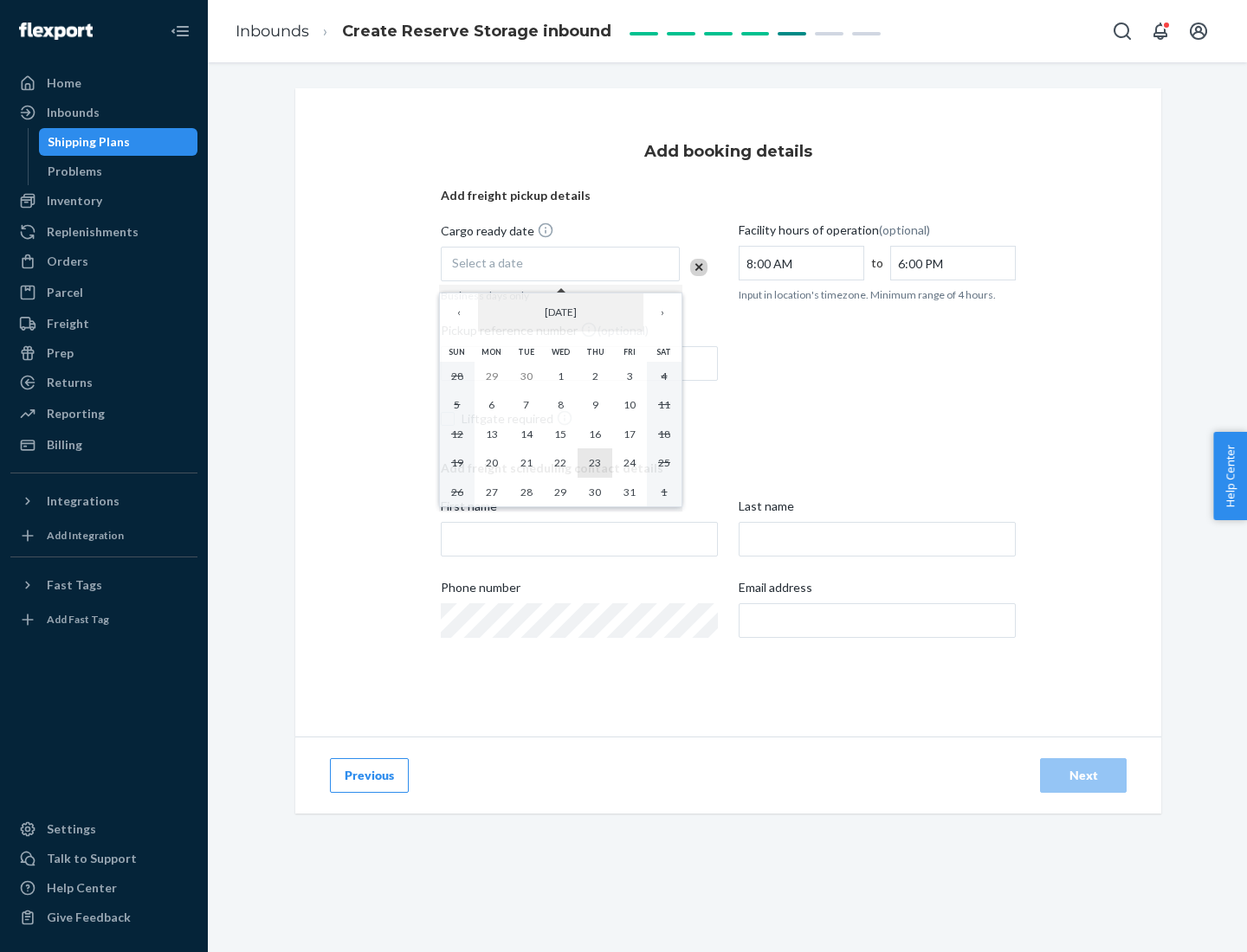
click at [595, 462] on abbr "23" at bounding box center [595, 462] width 12 height 13
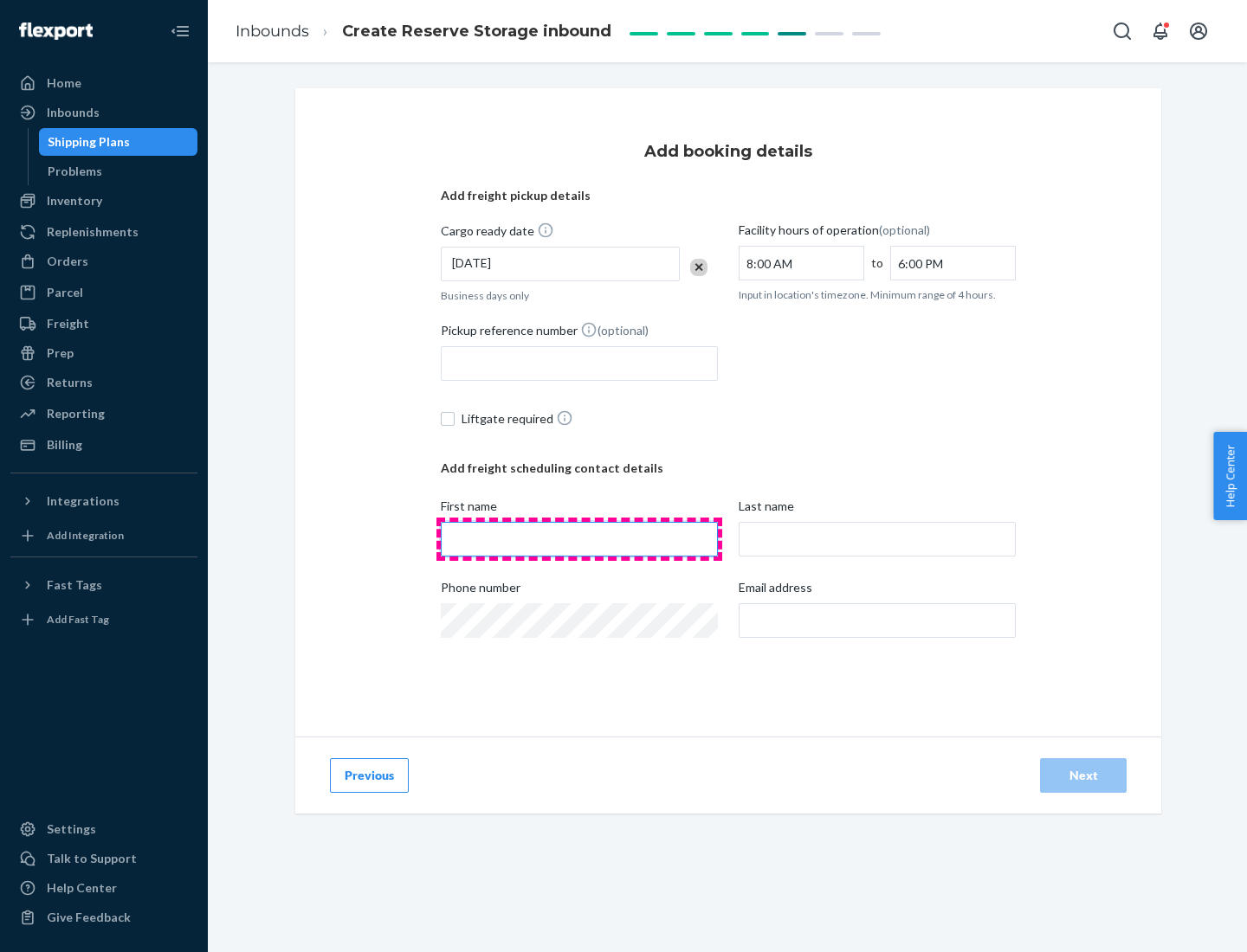
click at [579, 539] on input "First name" at bounding box center [579, 539] width 277 height 35
type input "[PERSON_NAME]"
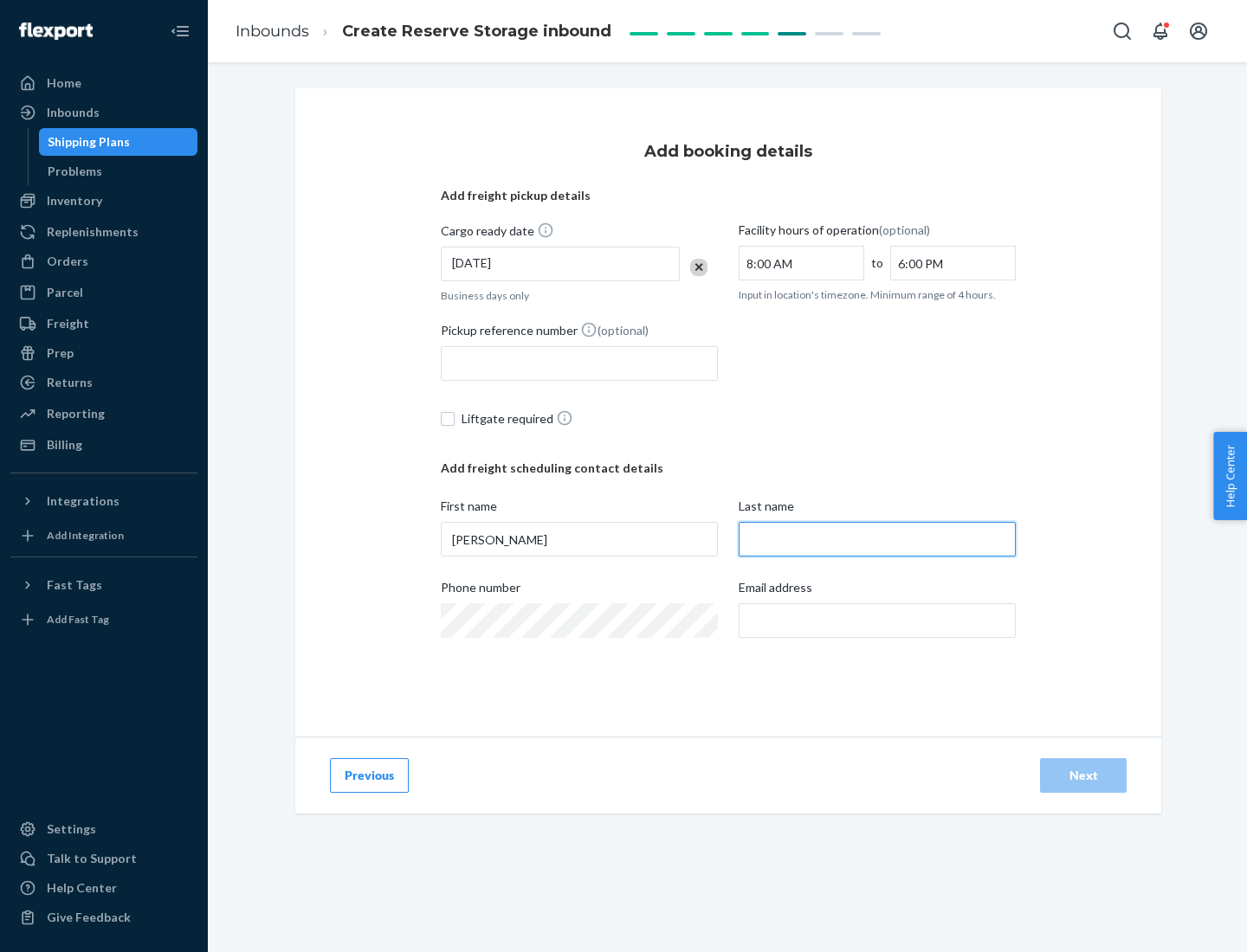
click at [877, 539] on input "Last name" at bounding box center [877, 539] width 277 height 35
type input "Doe"
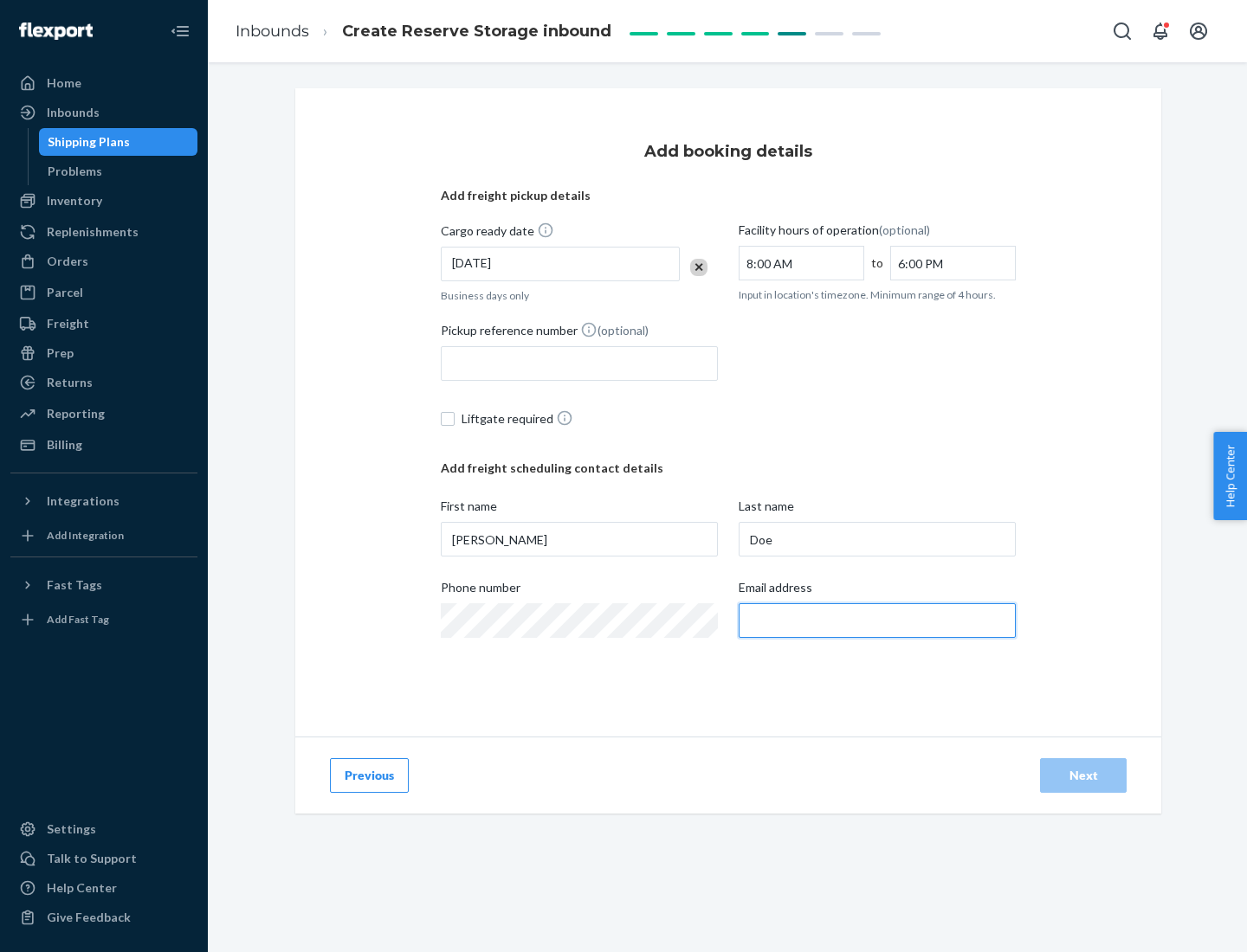
click at [877, 621] on input "Email address" at bounding box center [877, 621] width 277 height 35
type input "[EMAIL_ADDRESS][DOMAIN_NAME]"
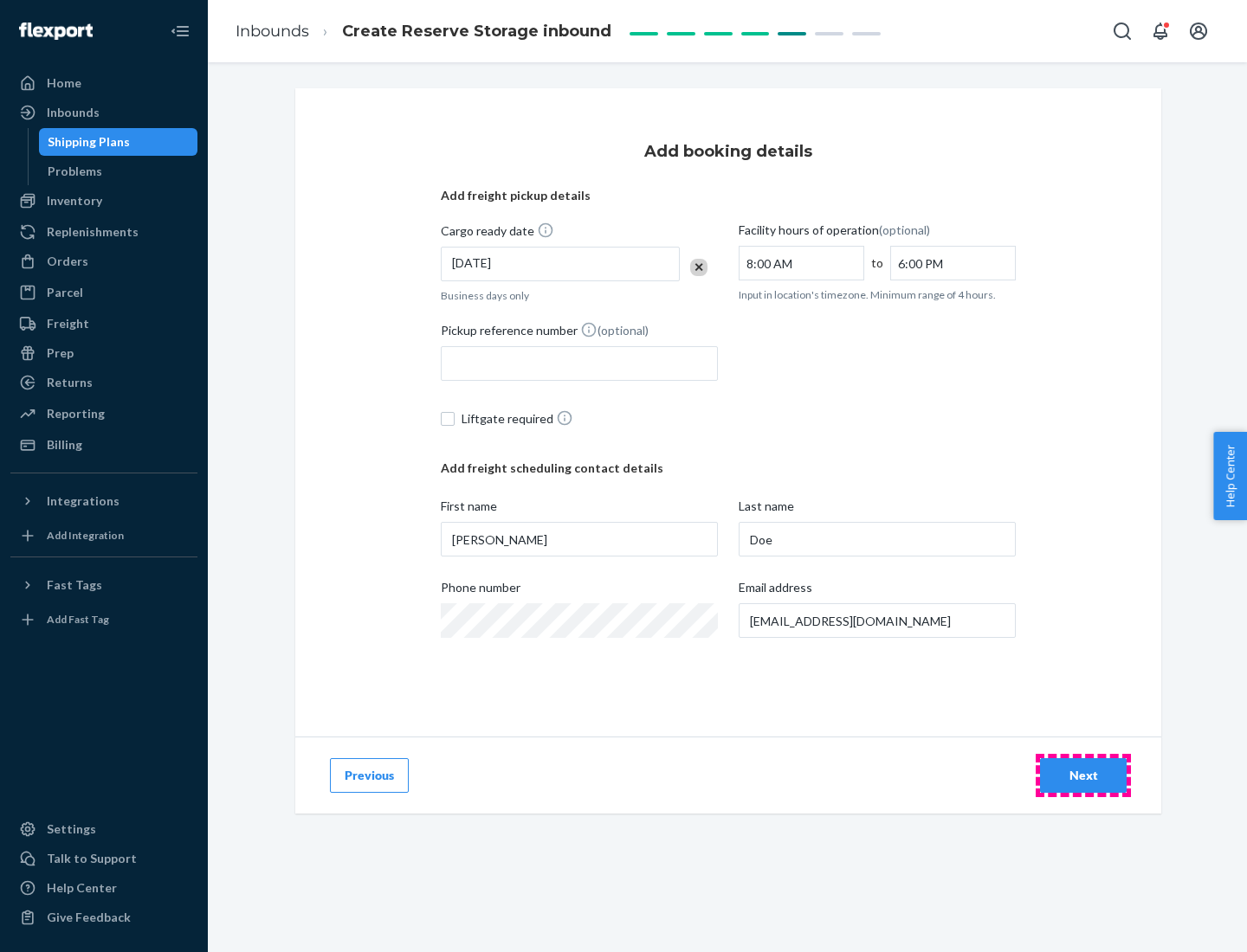
click at [1083, 775] on div "Next" at bounding box center [1083, 775] width 57 height 17
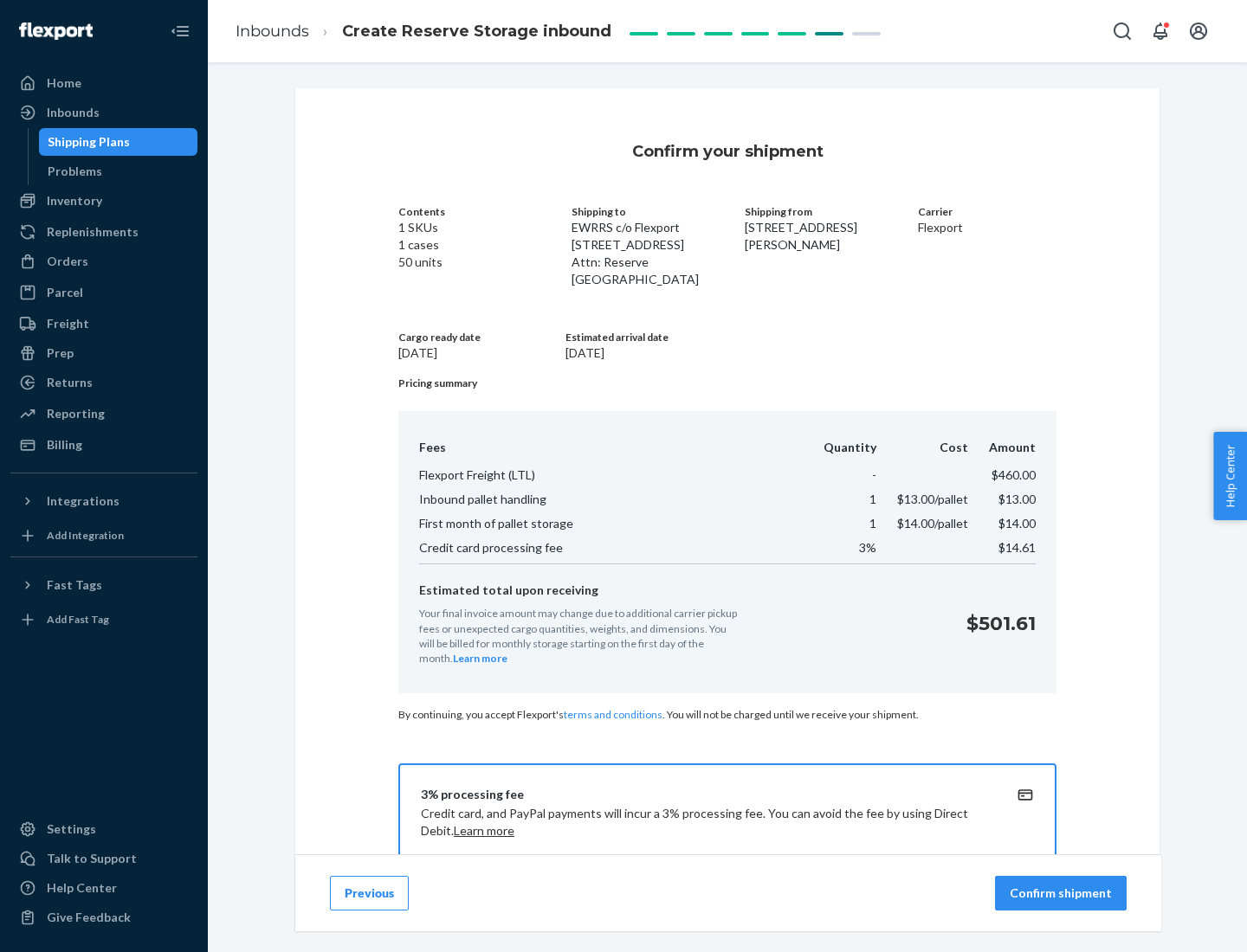
scroll to position [249, 0]
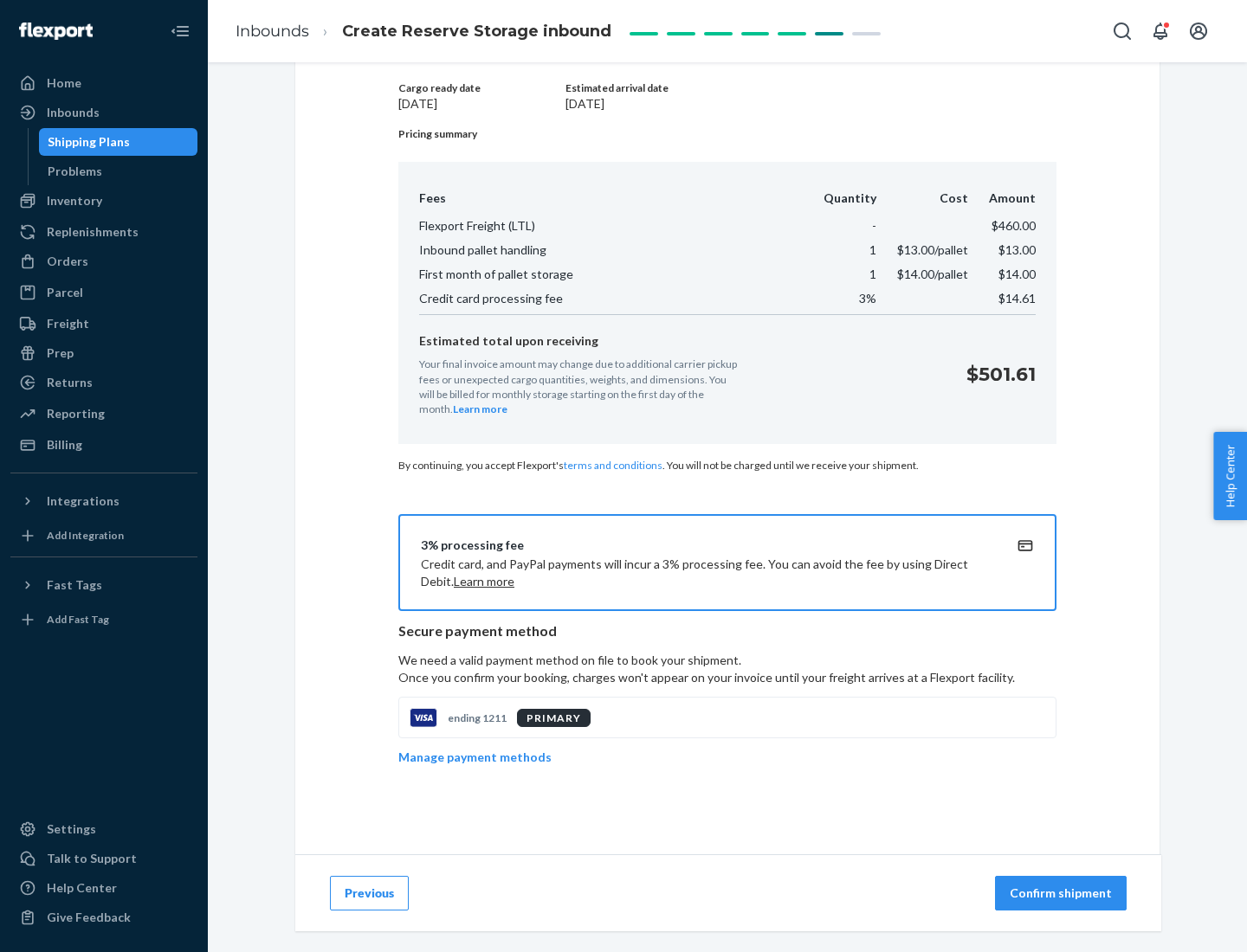
click at [1063, 893] on p "Confirm shipment" at bounding box center [1060, 892] width 102 height 17
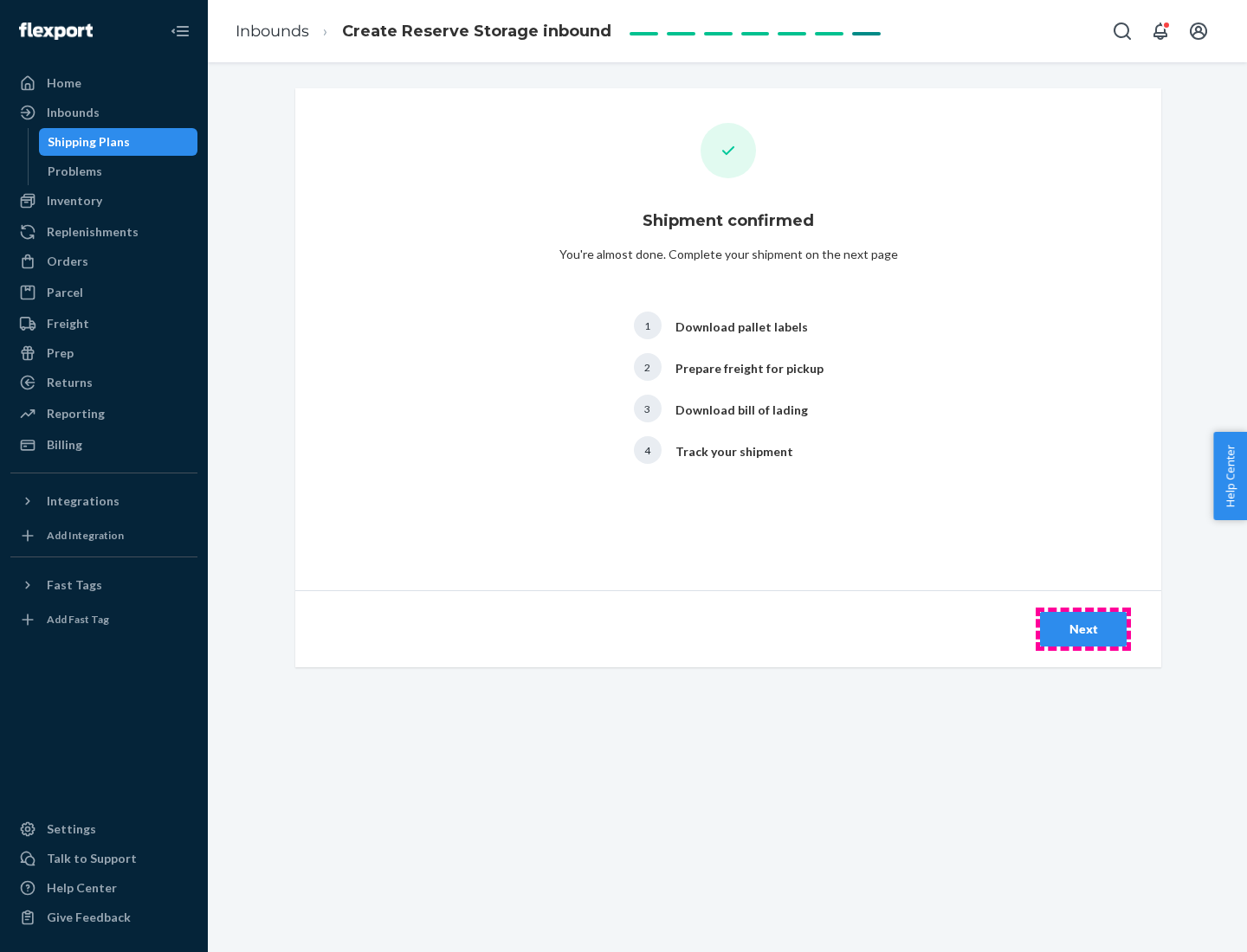
click at [1083, 629] on div "Next" at bounding box center [1083, 629] width 57 height 17
